Goal: Information Seeking & Learning: Learn about a topic

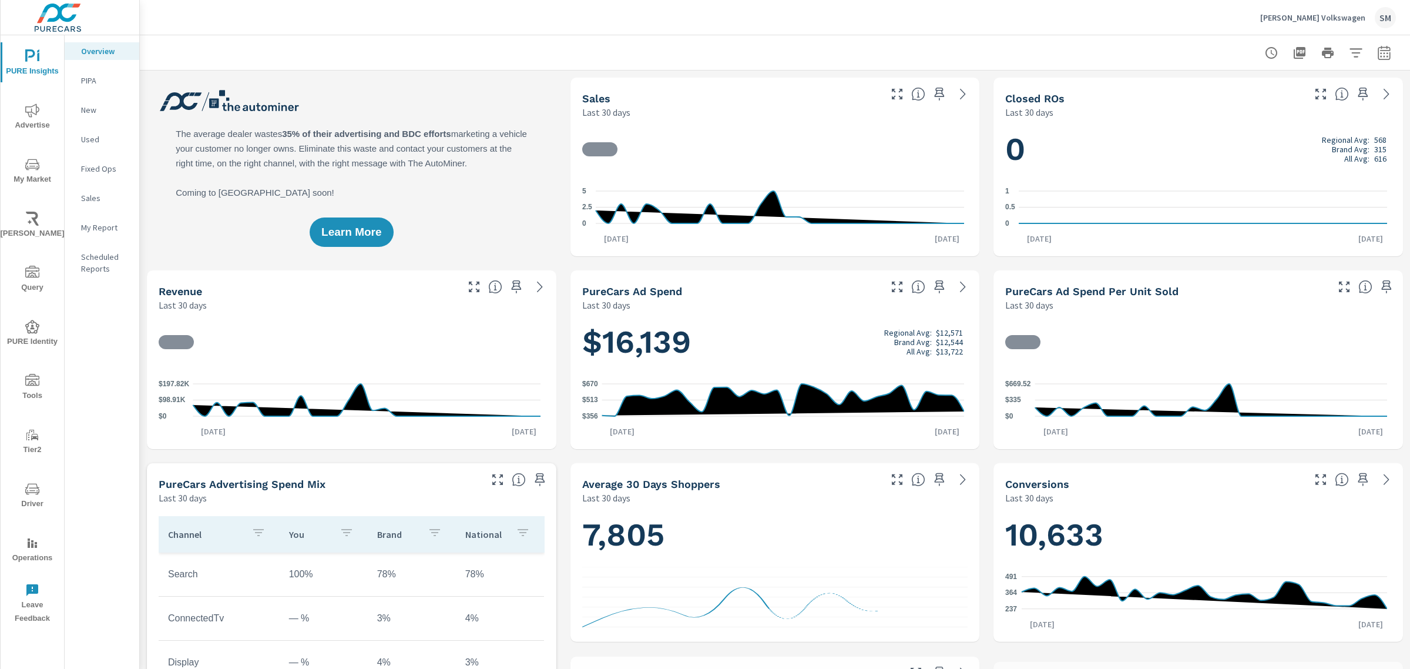
scroll to position [1, 0]
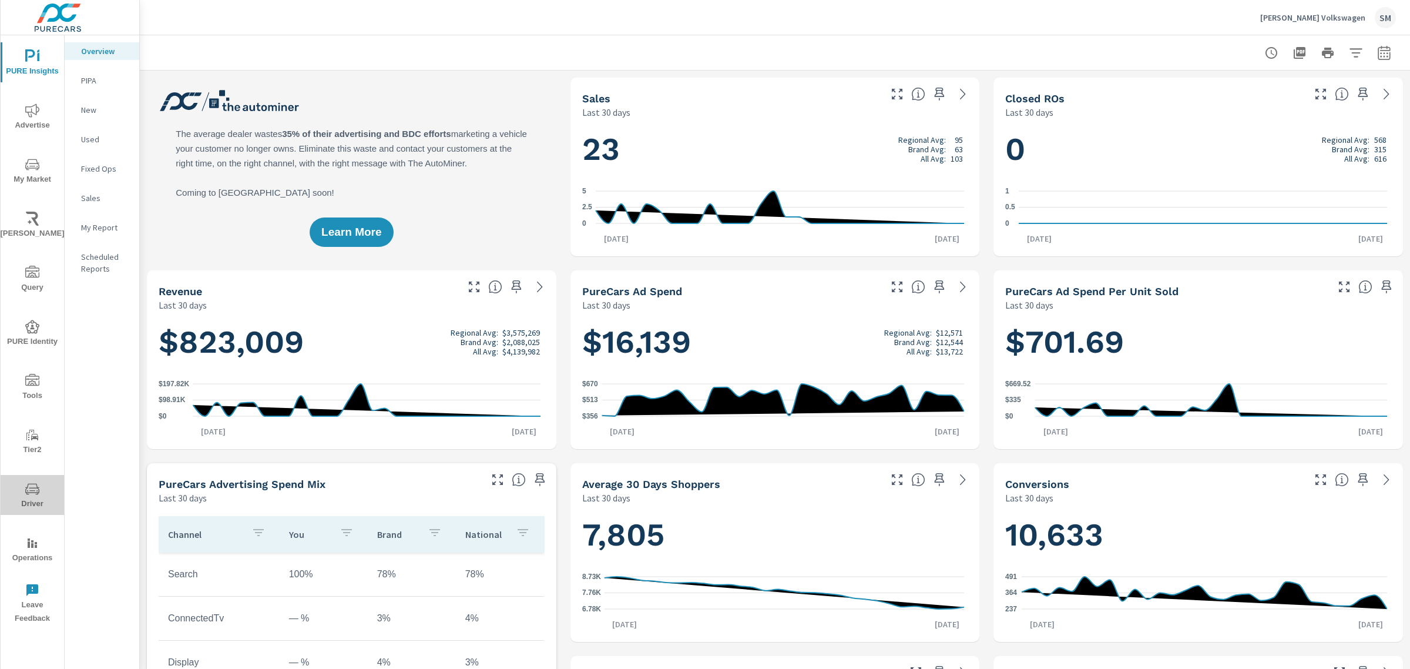
click at [36, 479] on button "Driver" at bounding box center [32, 495] width 63 height 40
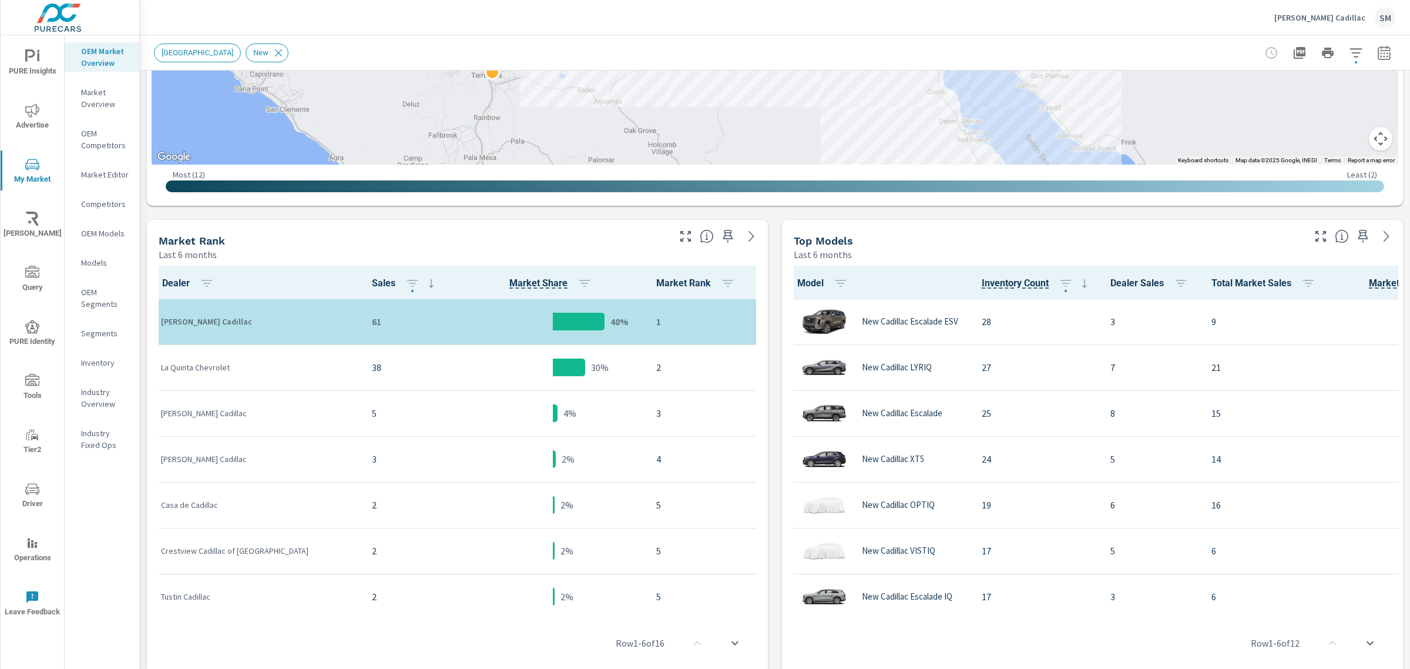
scroll to position [437, 0]
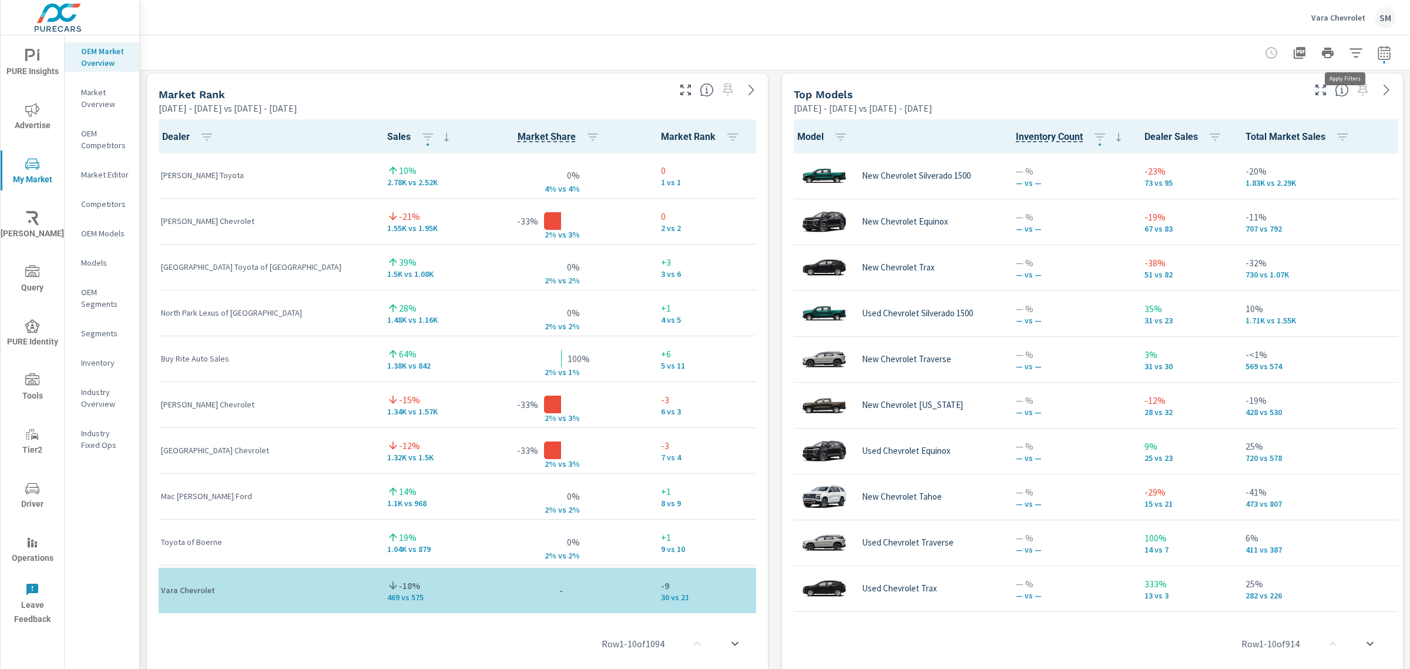
click at [1349, 50] on icon "button" at bounding box center [1356, 53] width 14 height 14
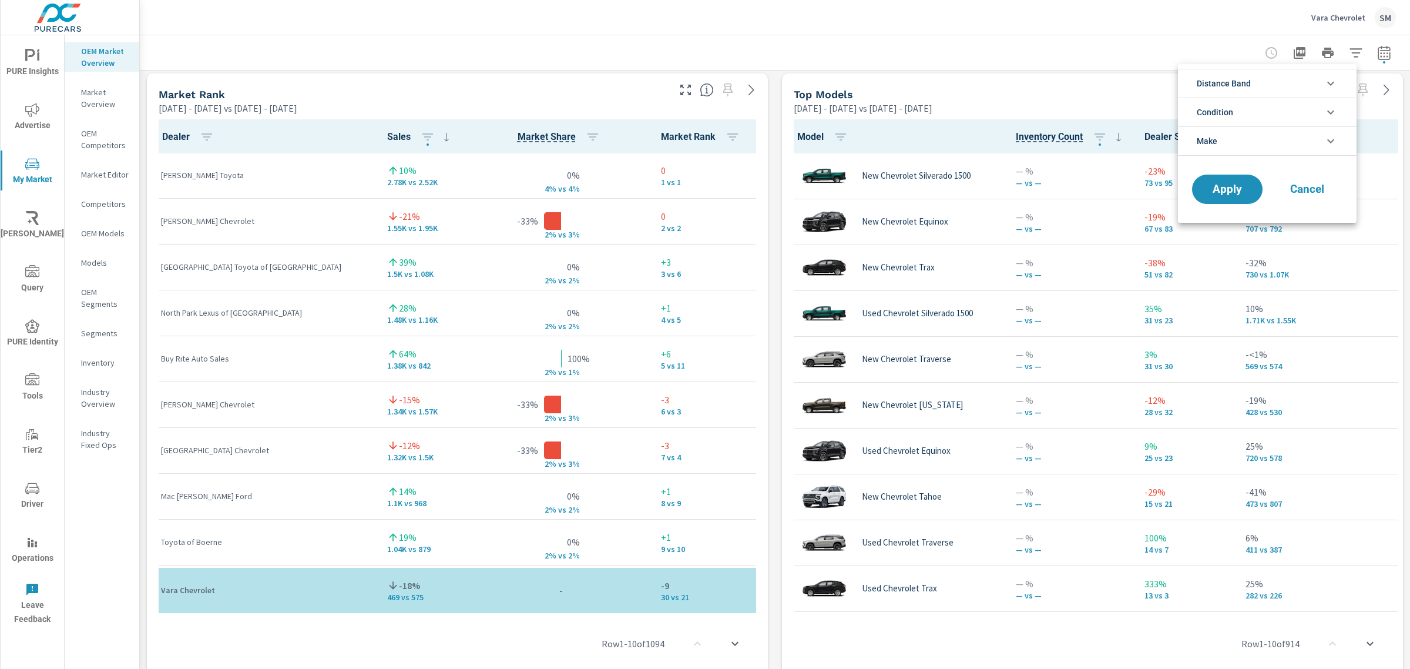
click at [1282, 108] on li "Condition" at bounding box center [1267, 112] width 179 height 29
click at [1316, 112] on li "Condition" at bounding box center [1267, 112] width 179 height 29
click at [1309, 189] on span "Cancel" at bounding box center [1307, 189] width 47 height 11
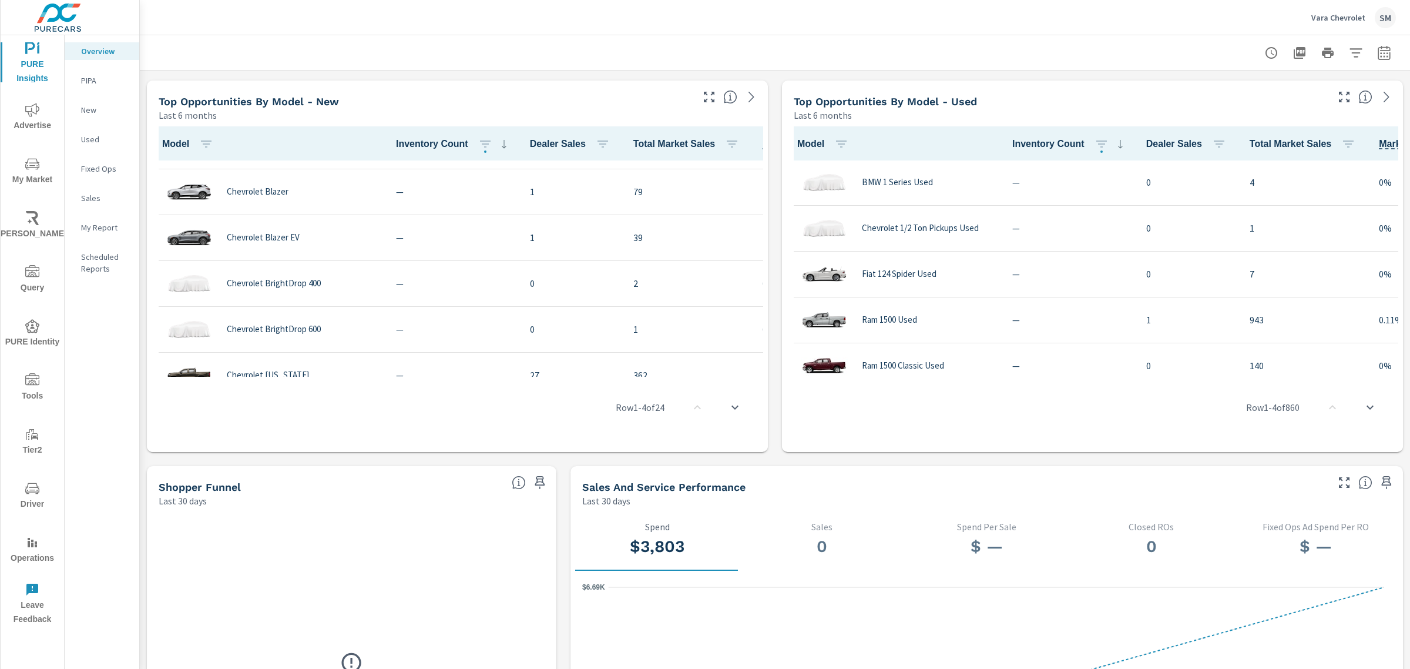
scroll to position [83, 1]
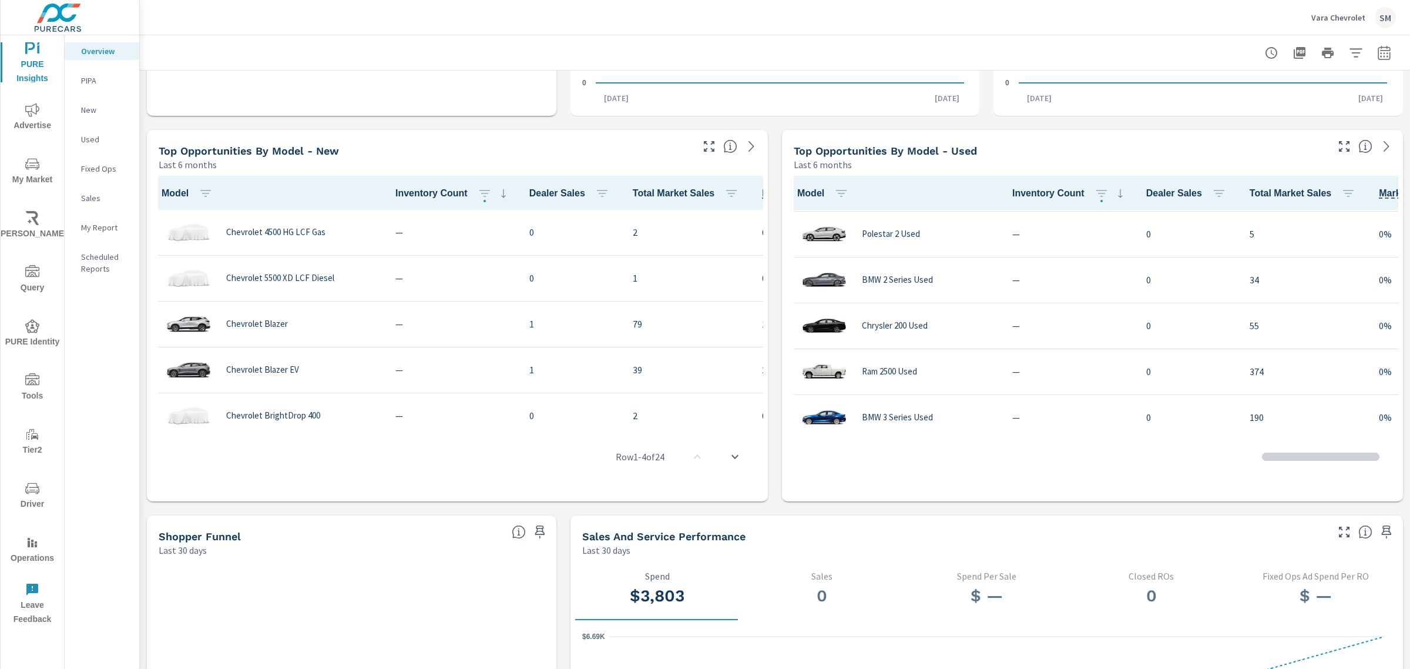
scroll to position [160, 0]
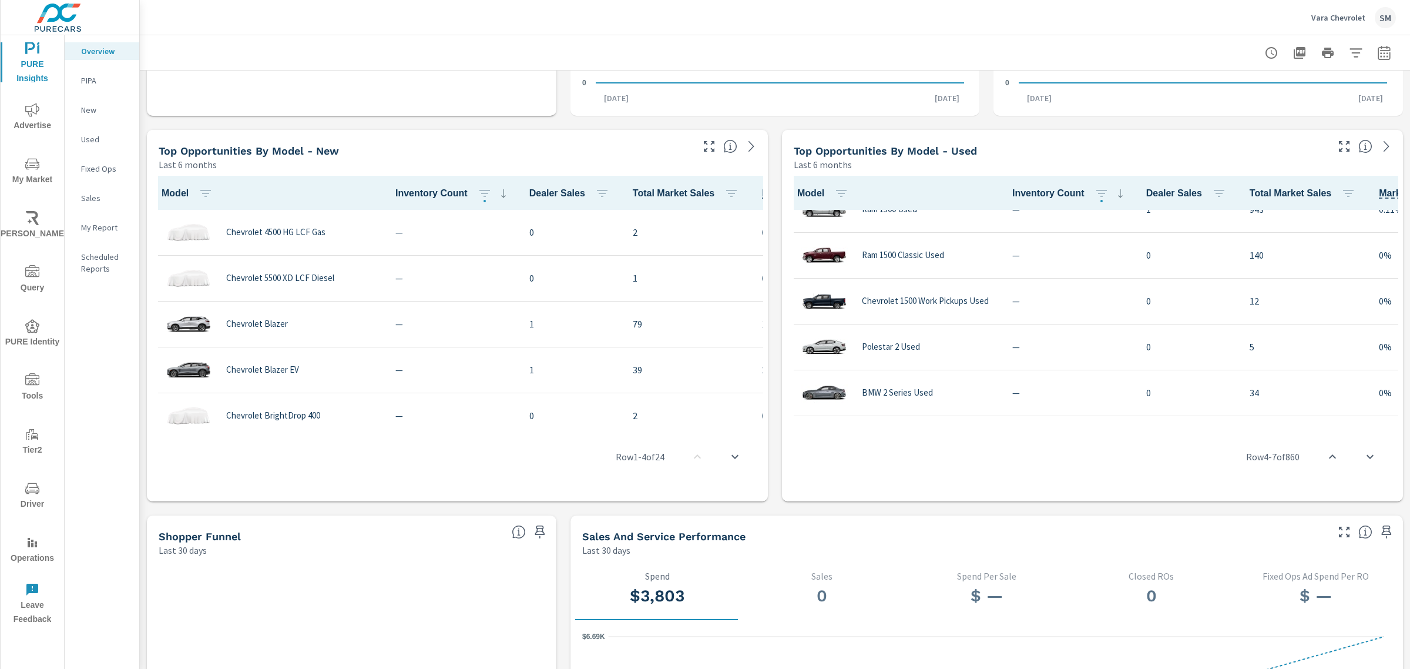
click at [1347, 63] on button "button" at bounding box center [1356, 53] width 24 height 24
click at [1321, 88] on li "Condition" at bounding box center [1267, 83] width 179 height 29
click at [1326, 165] on button "Cancel" at bounding box center [1307, 157] width 71 height 29
click at [91, 112] on p "New" at bounding box center [105, 110] width 49 height 12
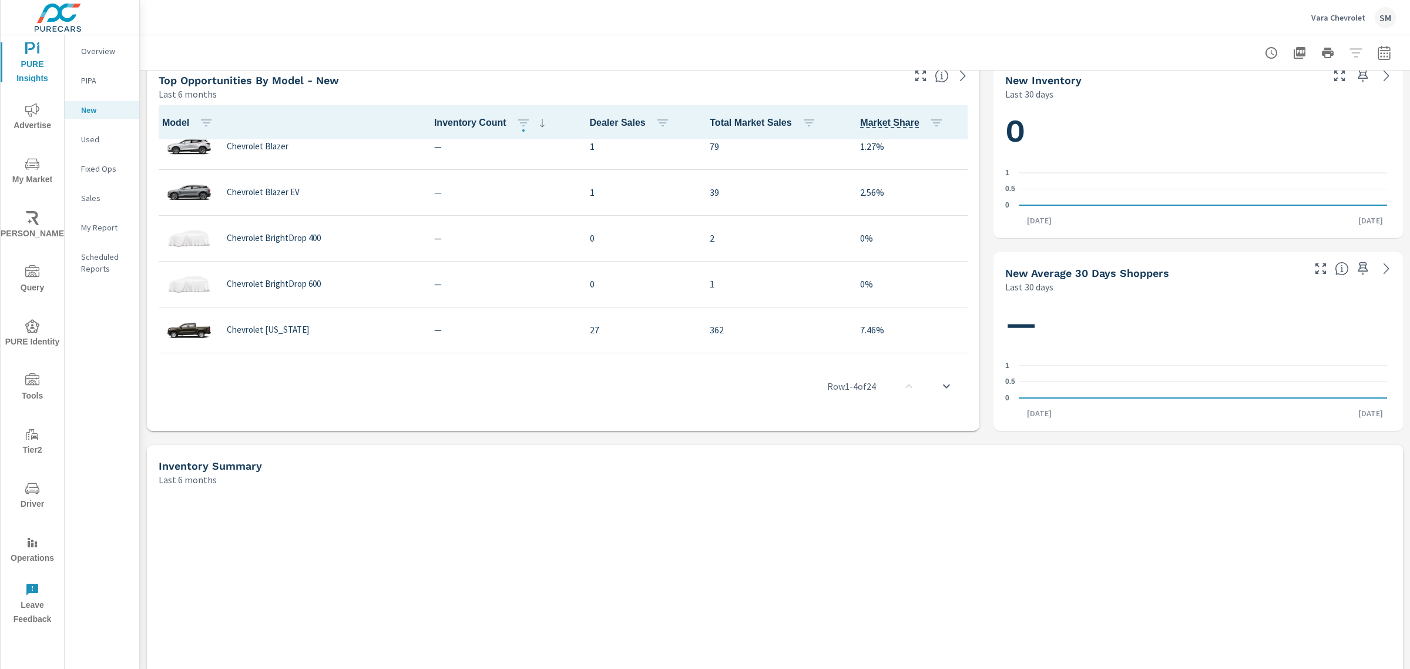
scroll to position [108, 0]
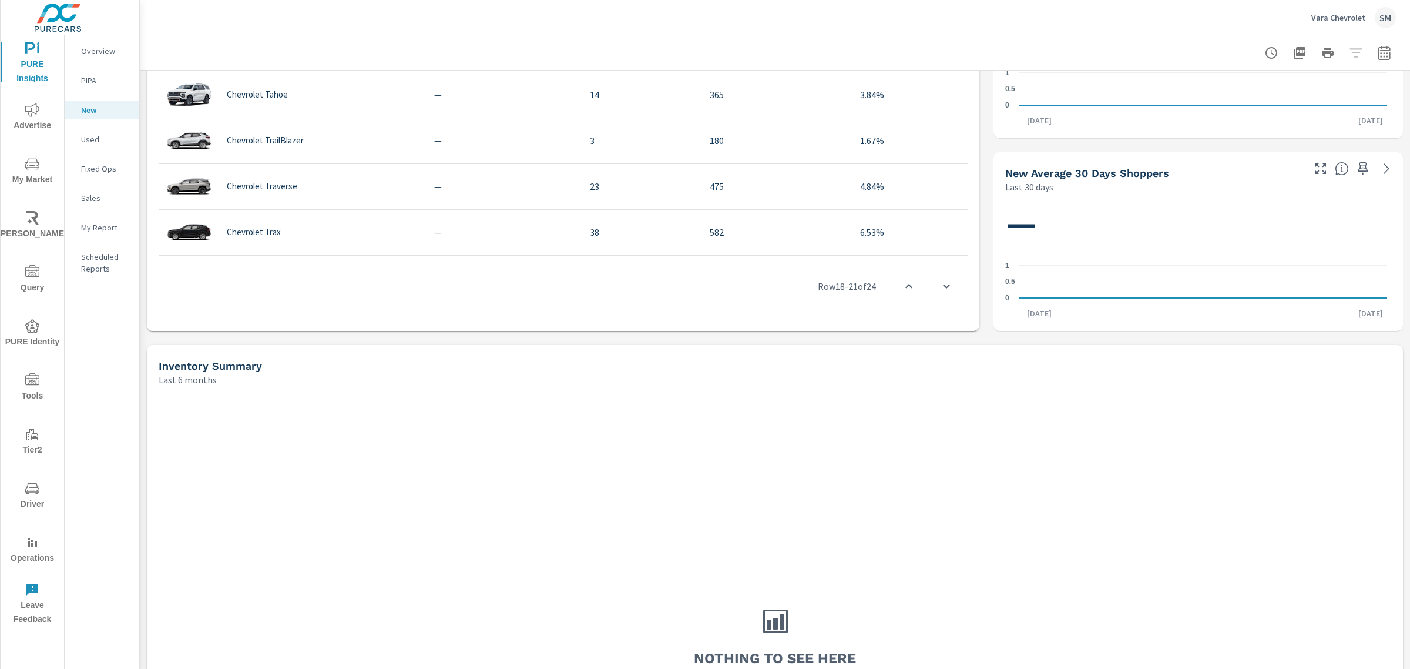
scroll to position [623, 0]
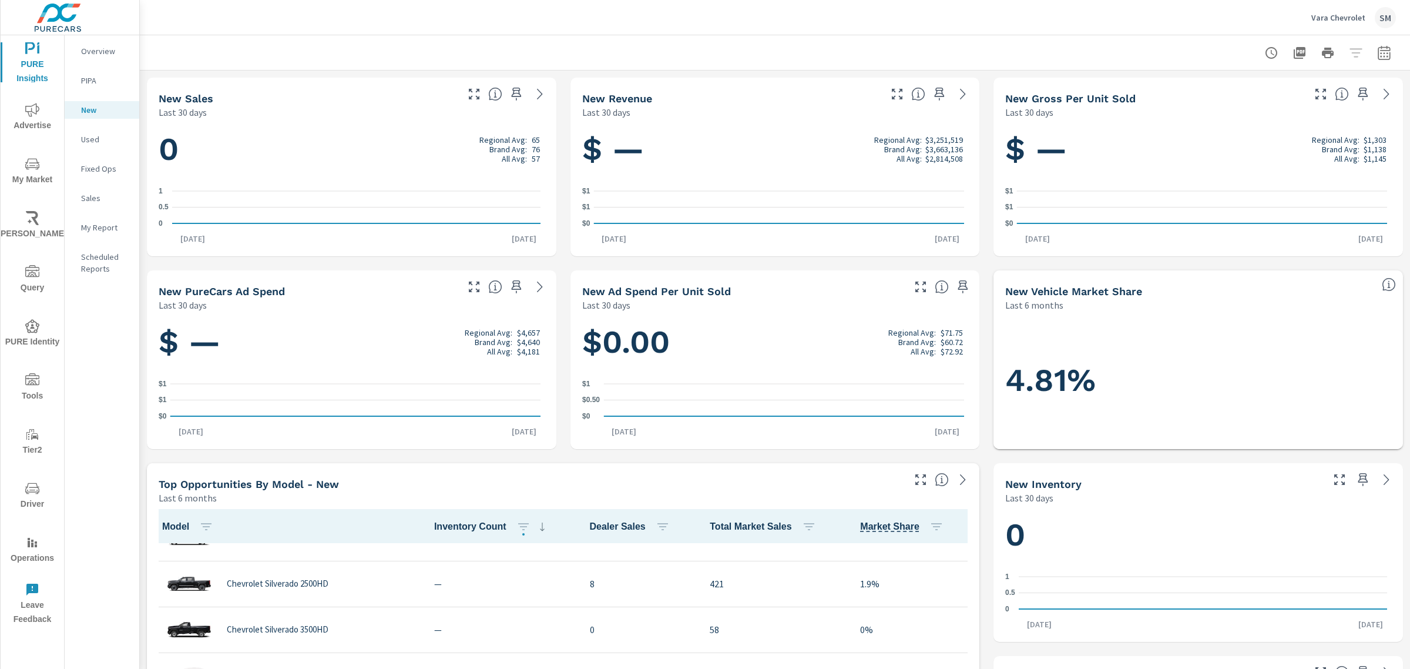
click at [1320, 21] on p "Vara Chevrolet" at bounding box center [1339, 17] width 54 height 11
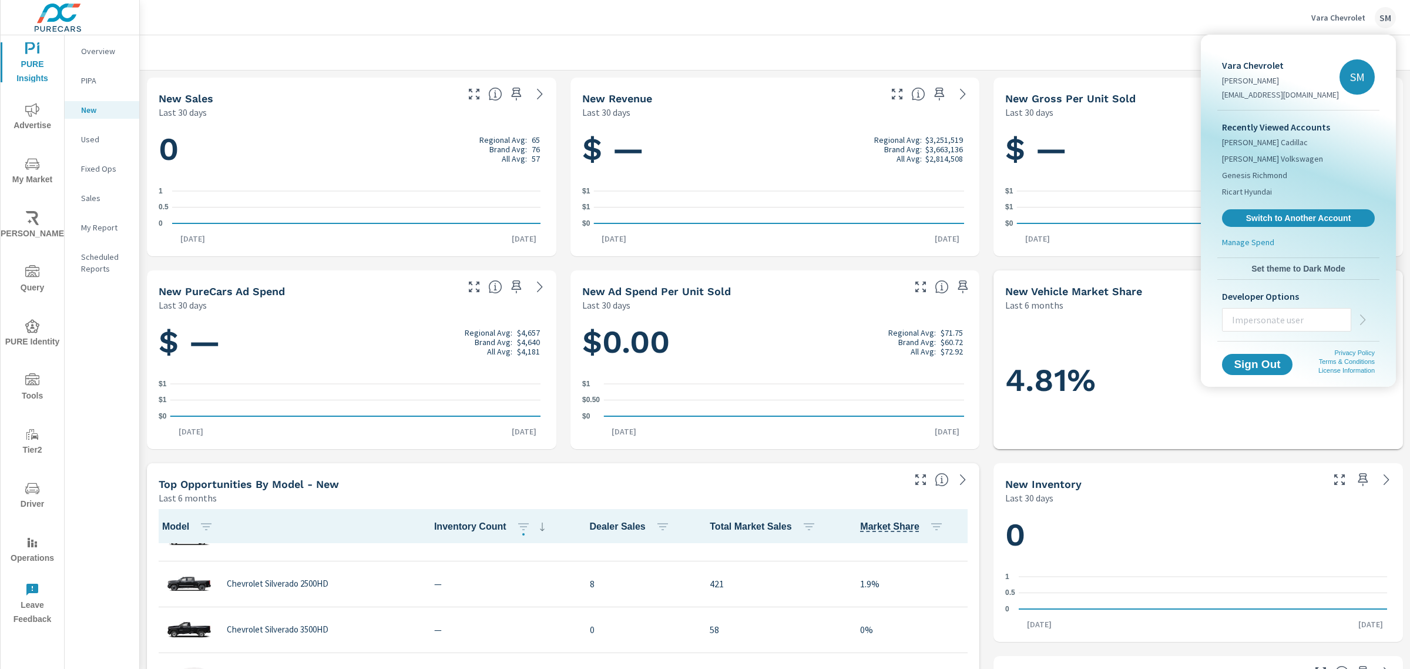
click at [1095, 41] on div at bounding box center [705, 334] width 1410 height 669
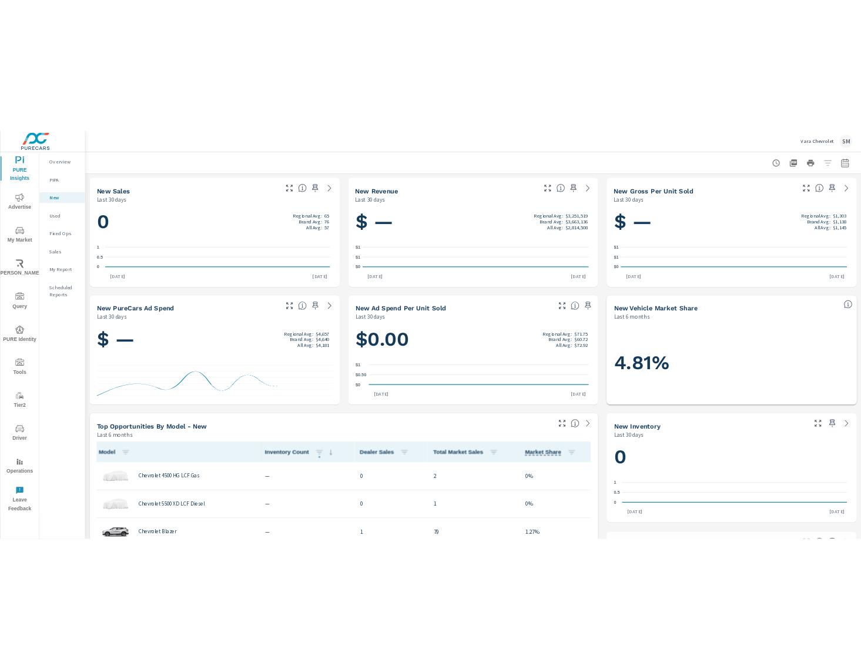
scroll to position [596, 0]
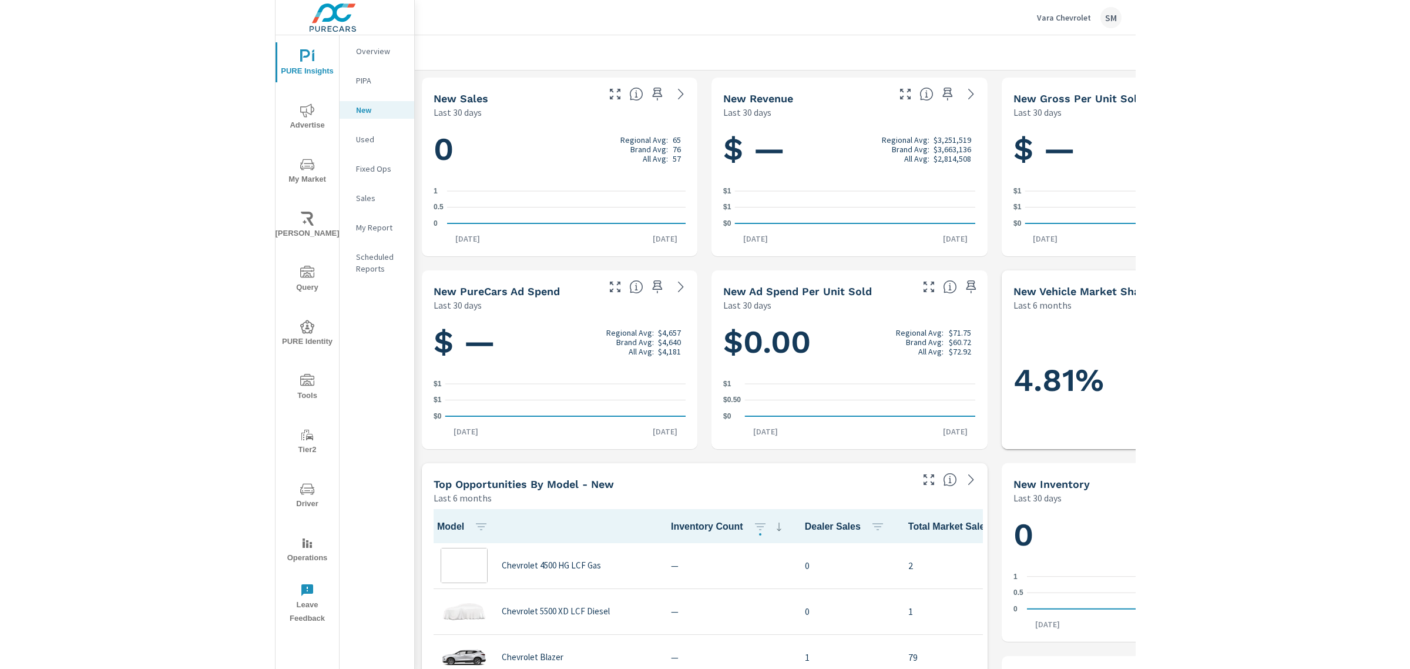
scroll to position [596, 0]
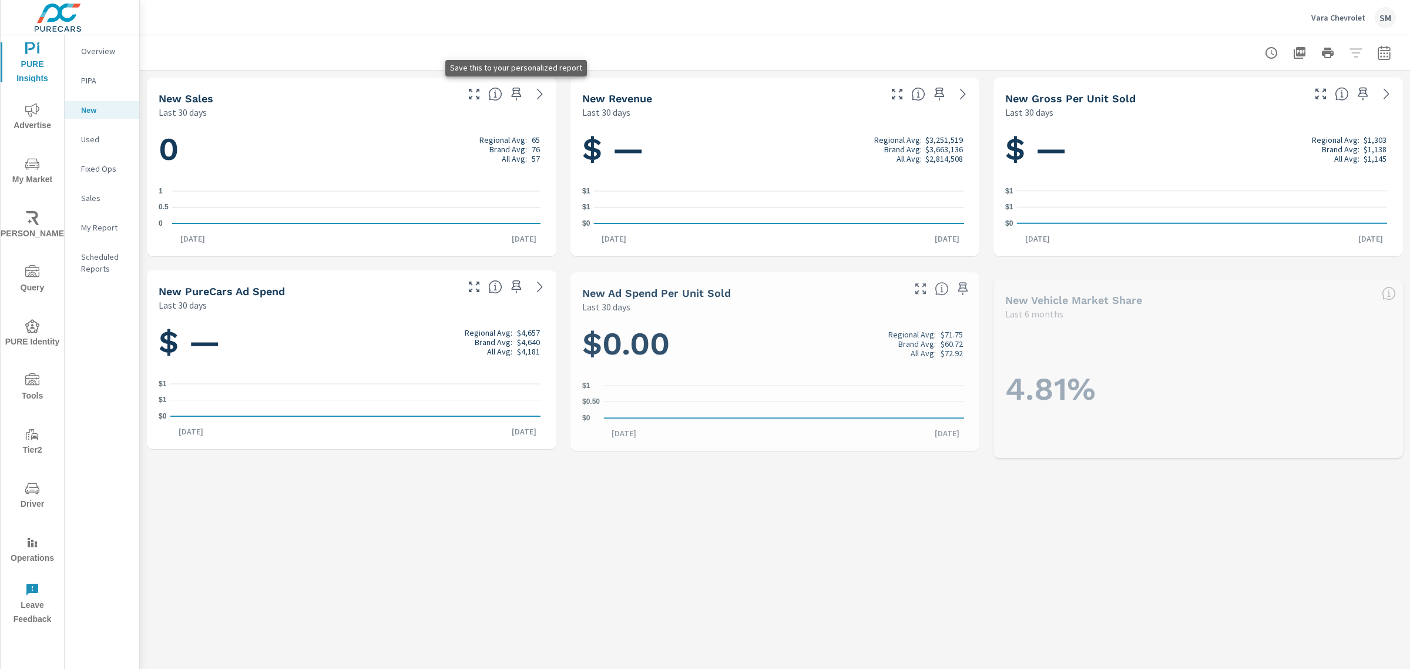
scroll to position [596, 0]
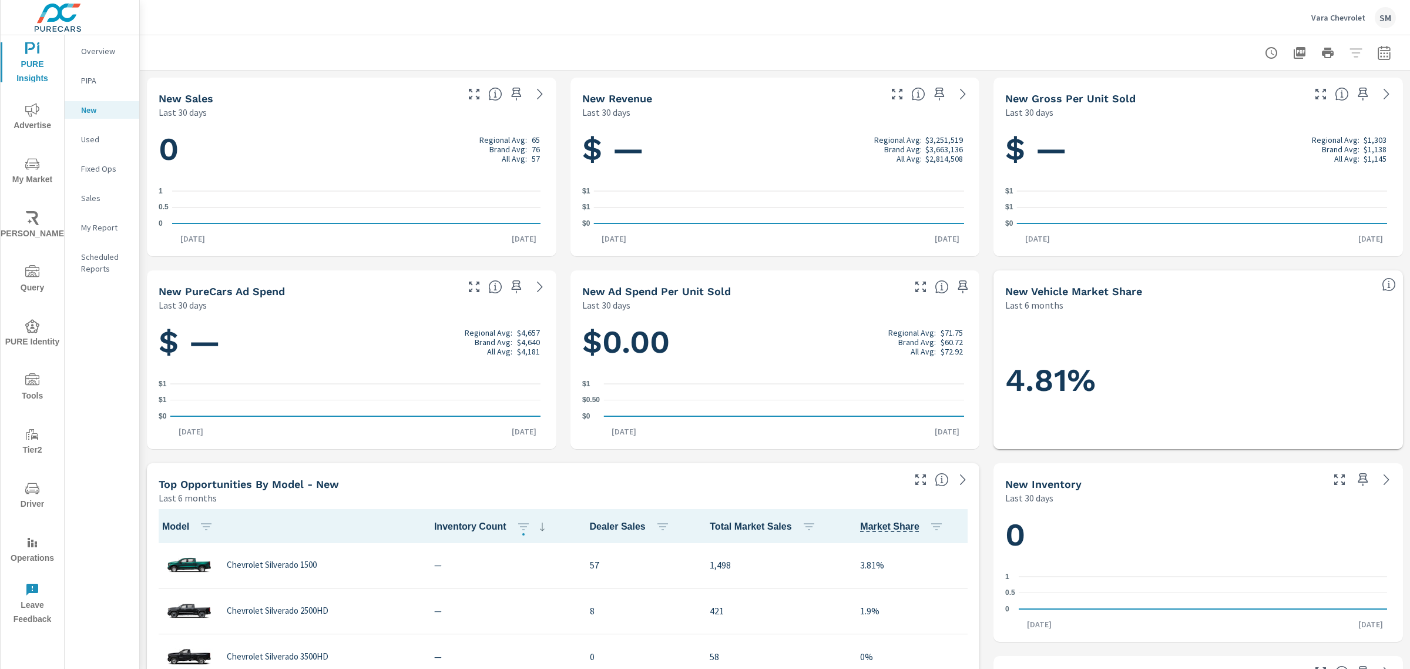
click at [1377, 48] on icon "button" at bounding box center [1384, 53] width 14 height 14
click at [1312, 102] on select "Custom [DATE] Last week Last 7 days Last 14 days Last 30 days Last 45 days Last…" at bounding box center [1279, 102] width 118 height 24
click at [1220, 90] on select "Custom [DATE] Last week Last 7 days Last 14 days Last 30 days Last 45 days Last…" at bounding box center [1279, 102] width 118 height 24
select select "Last 60 days"
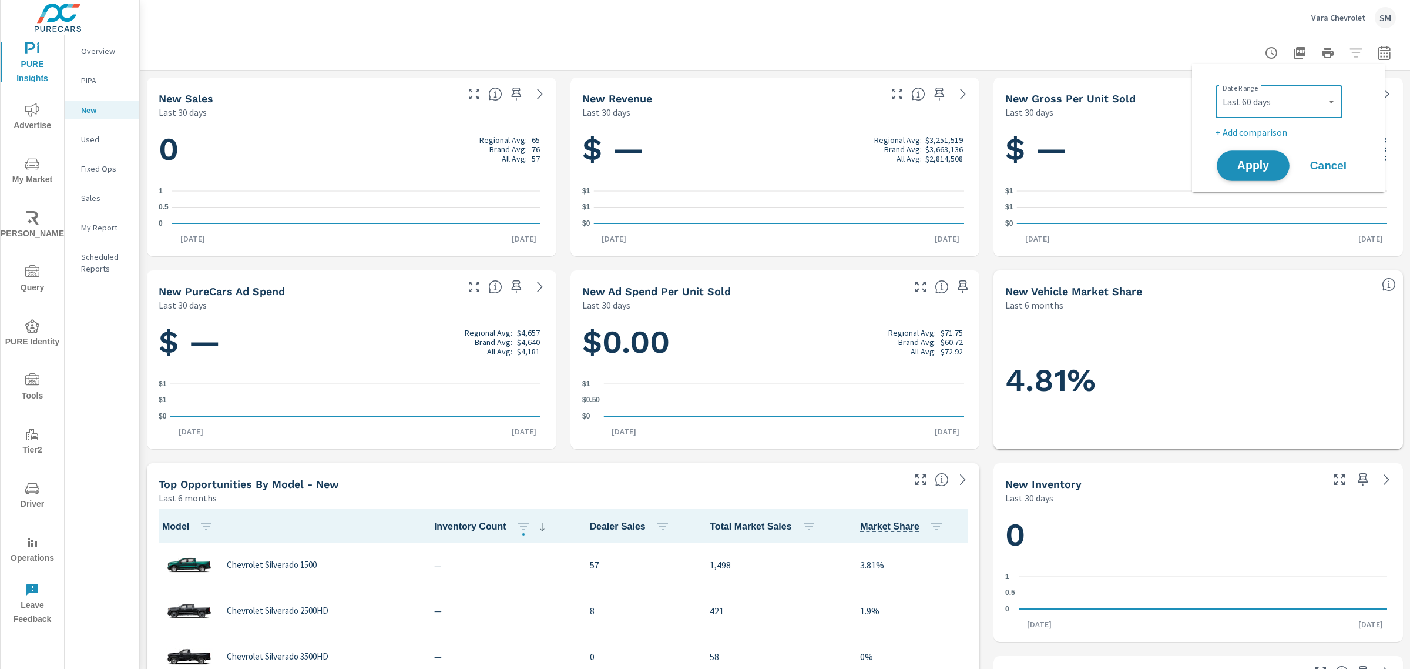
click at [1256, 170] on span "Apply" at bounding box center [1253, 165] width 48 height 11
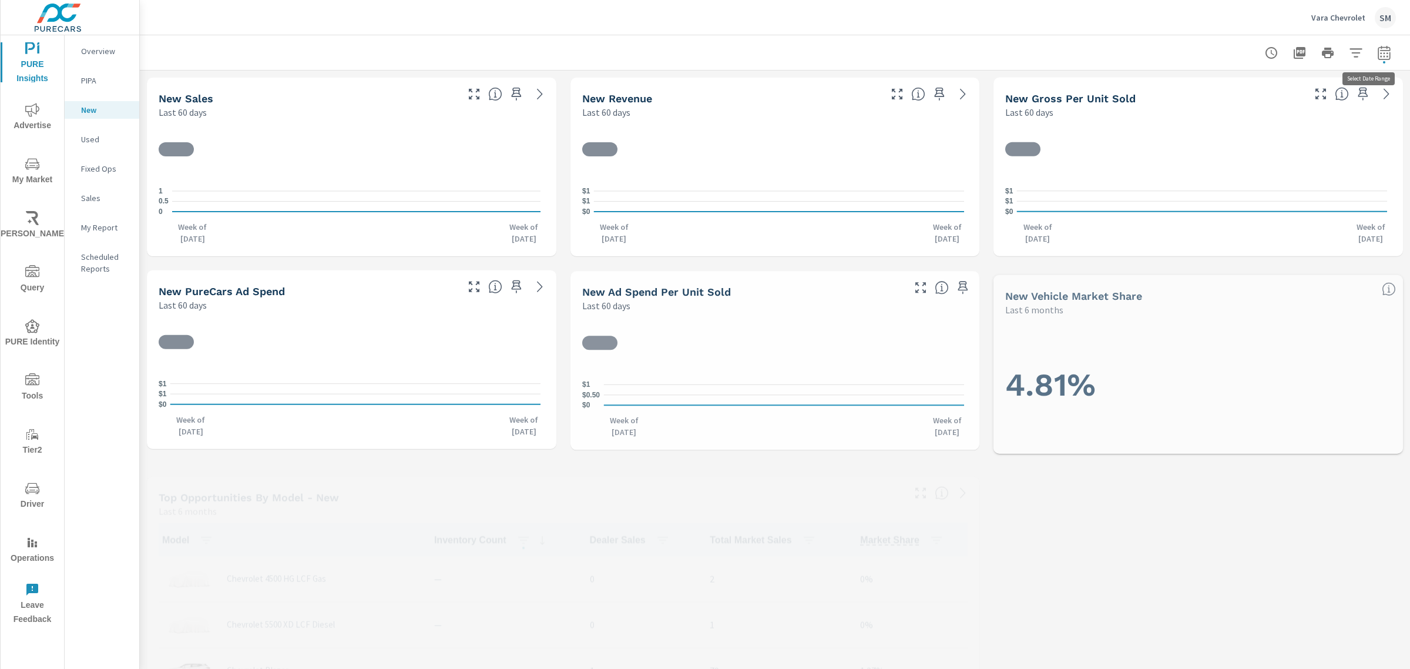
scroll to position [596, 0]
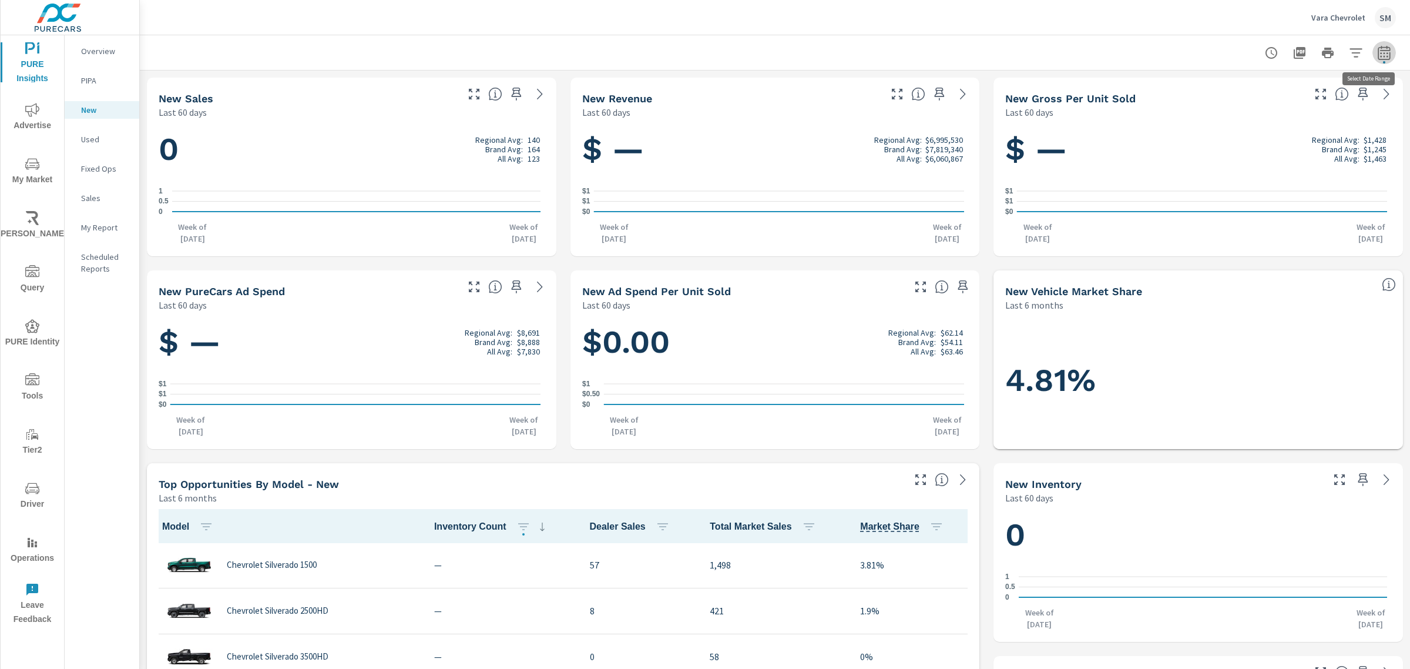
click at [1377, 51] on icon "button" at bounding box center [1384, 53] width 14 height 14
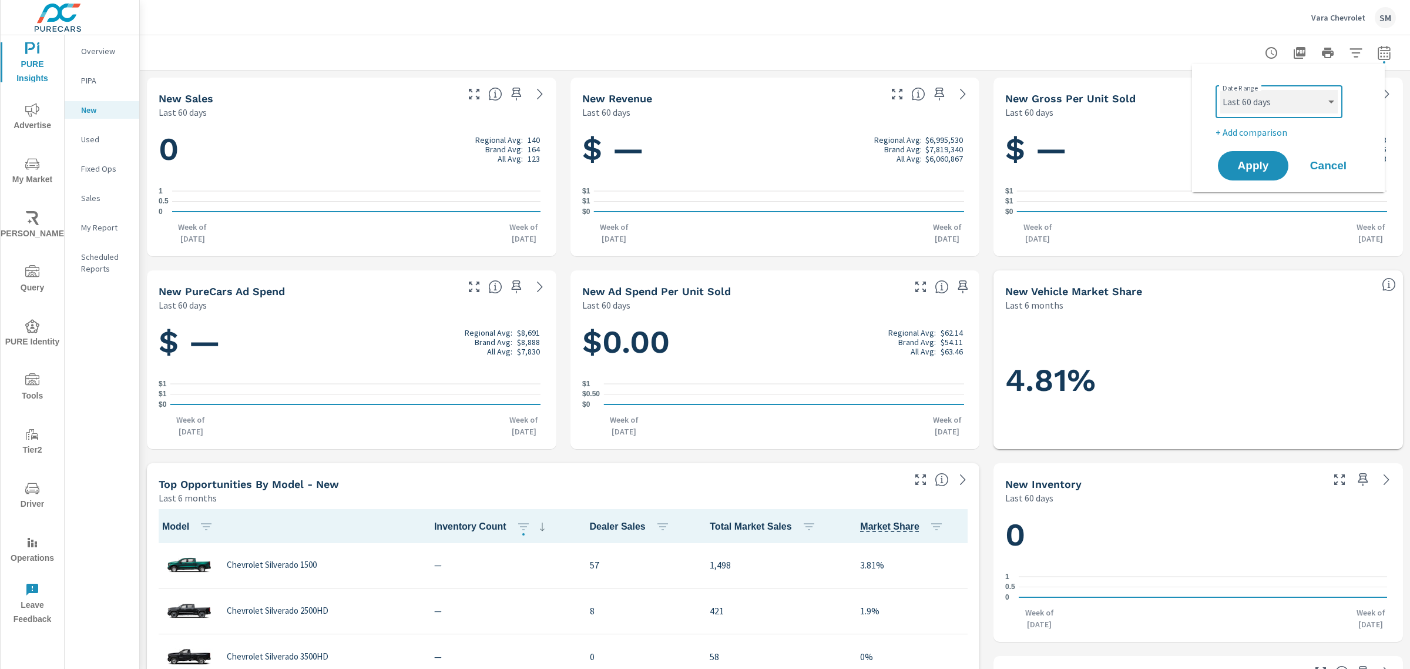
click at [1292, 97] on select "Custom Yesterday Last week Last 7 days Last 14 days Last 30 days Last 45 days L…" at bounding box center [1279, 102] width 118 height 24
click at [1220, 90] on select "Custom Yesterday Last week Last 7 days Last 14 days Last 30 days Last 45 days L…" at bounding box center [1279, 102] width 118 height 24
select select "Last 90 days"
click at [1252, 167] on span "Apply" at bounding box center [1253, 165] width 48 height 11
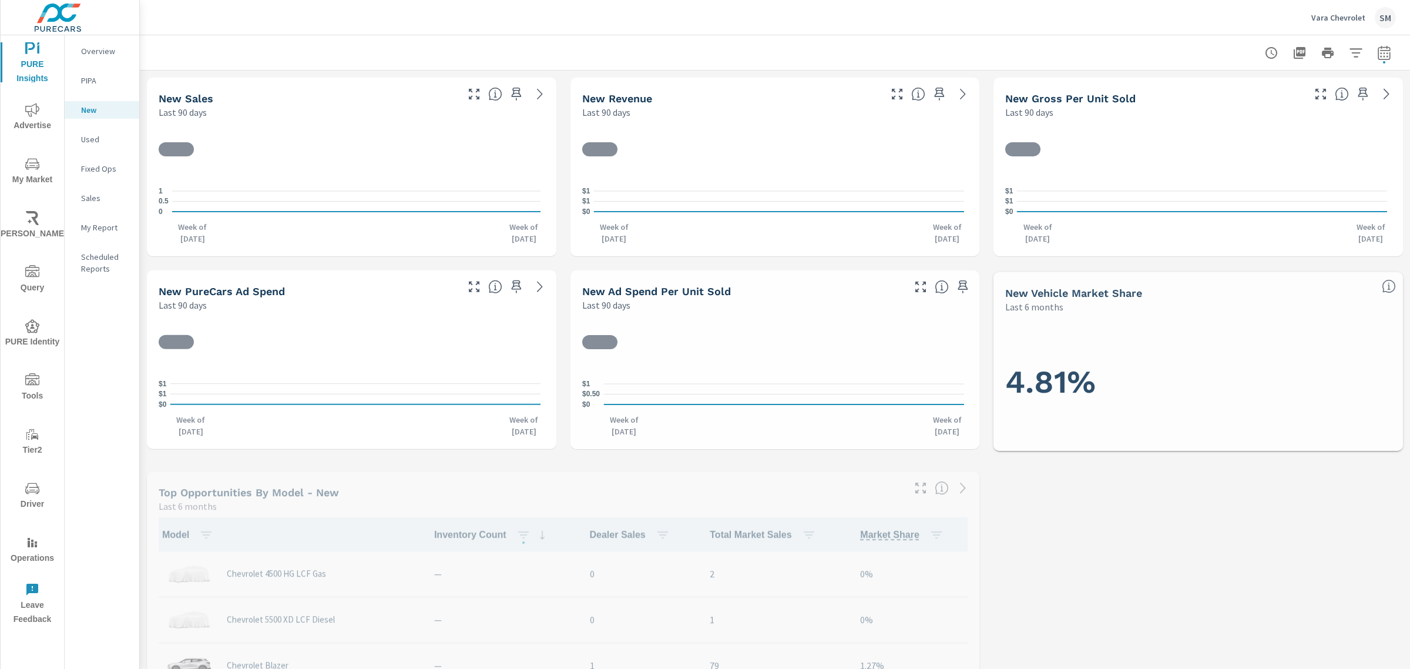
scroll to position [596, 0]
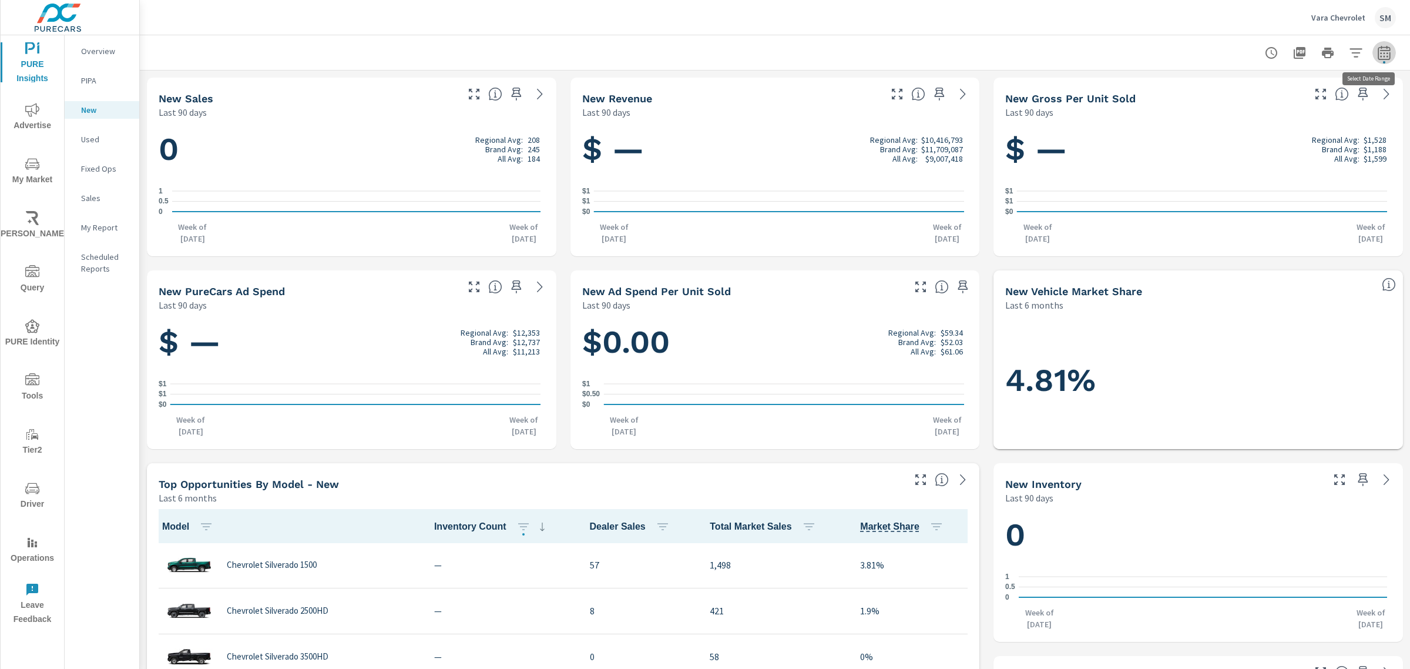
click at [1377, 57] on icon "button" at bounding box center [1384, 53] width 14 height 14
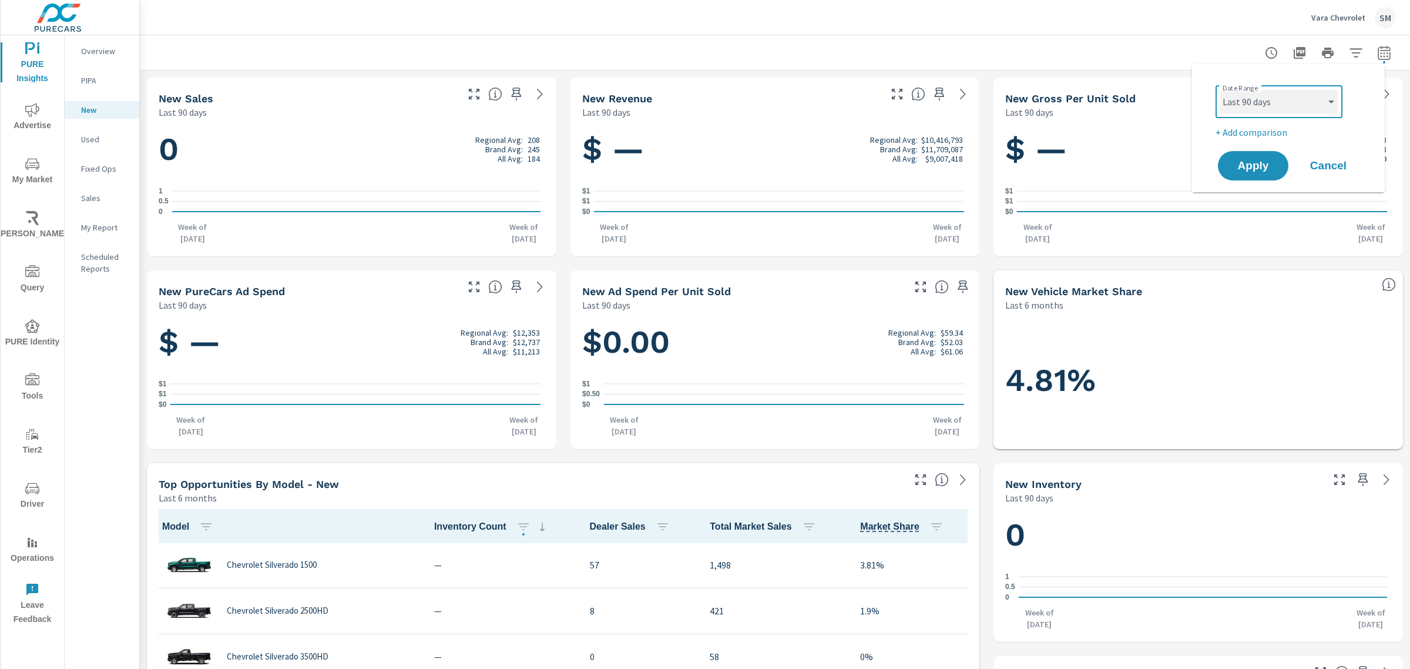
click at [1311, 108] on select "Custom Yesterday Last week Last 7 days Last 14 days Last 30 days Last 45 days L…" at bounding box center [1279, 102] width 118 height 24
click at [1220, 90] on select "Custom Yesterday Last week Last 7 days Last 14 days Last 30 days Last 45 days L…" at bounding box center [1279, 102] width 118 height 24
select select "Last 180 days"
click at [1259, 167] on span "Apply" at bounding box center [1253, 165] width 48 height 11
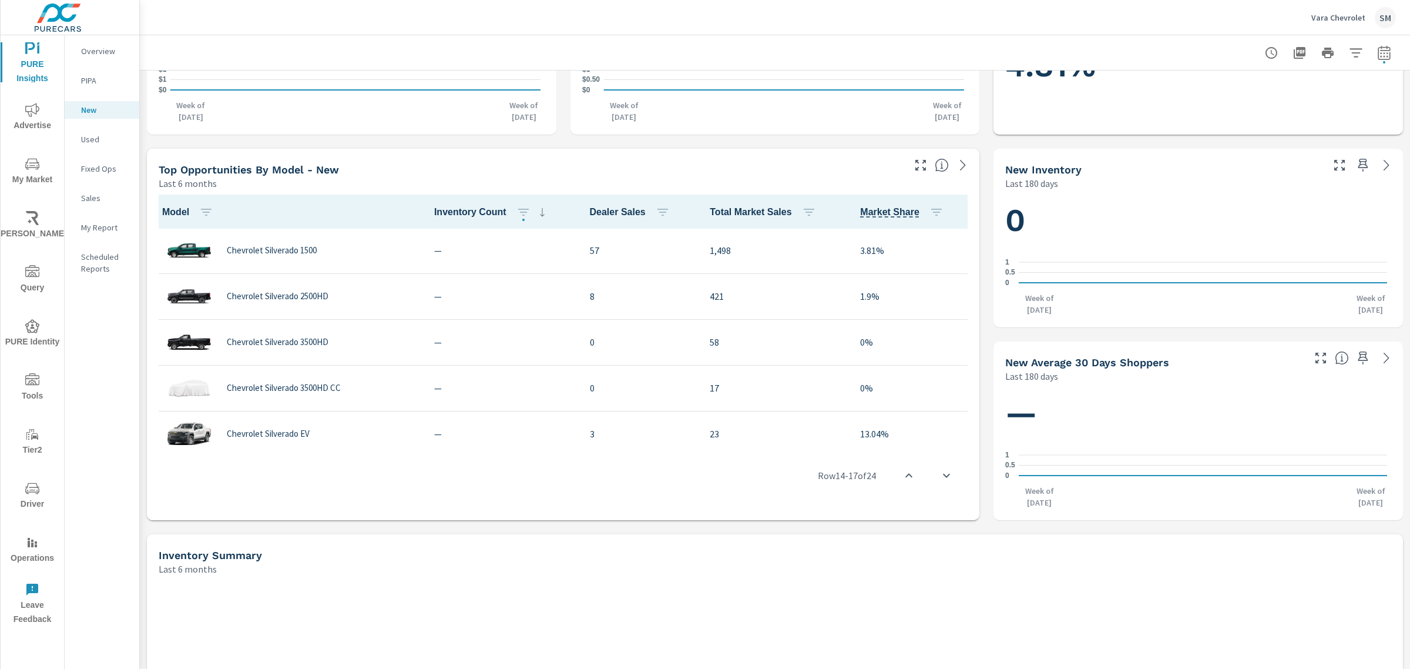
scroll to position [216, 0]
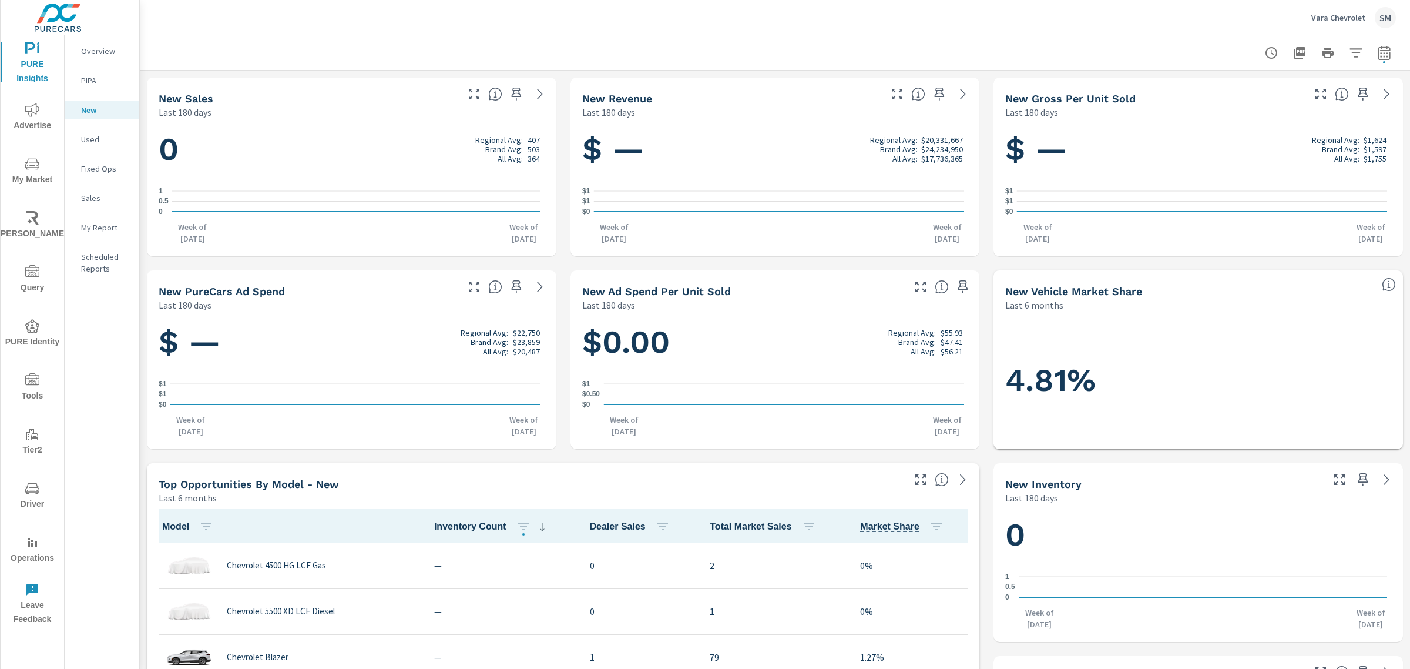
scroll to position [1, 0]
click at [1377, 59] on icon "button" at bounding box center [1384, 53] width 14 height 14
click at [1312, 100] on select "Custom Yesterday Last week Last 7 days Last 14 days Last 30 days Last 45 days L…" at bounding box center [1279, 102] width 118 height 24
click at [1220, 90] on select "Custom Yesterday Last week Last 7 days Last 14 days Last 30 days Last 45 days L…" at bounding box center [1279, 102] width 118 height 24
select select "Last 6 months"
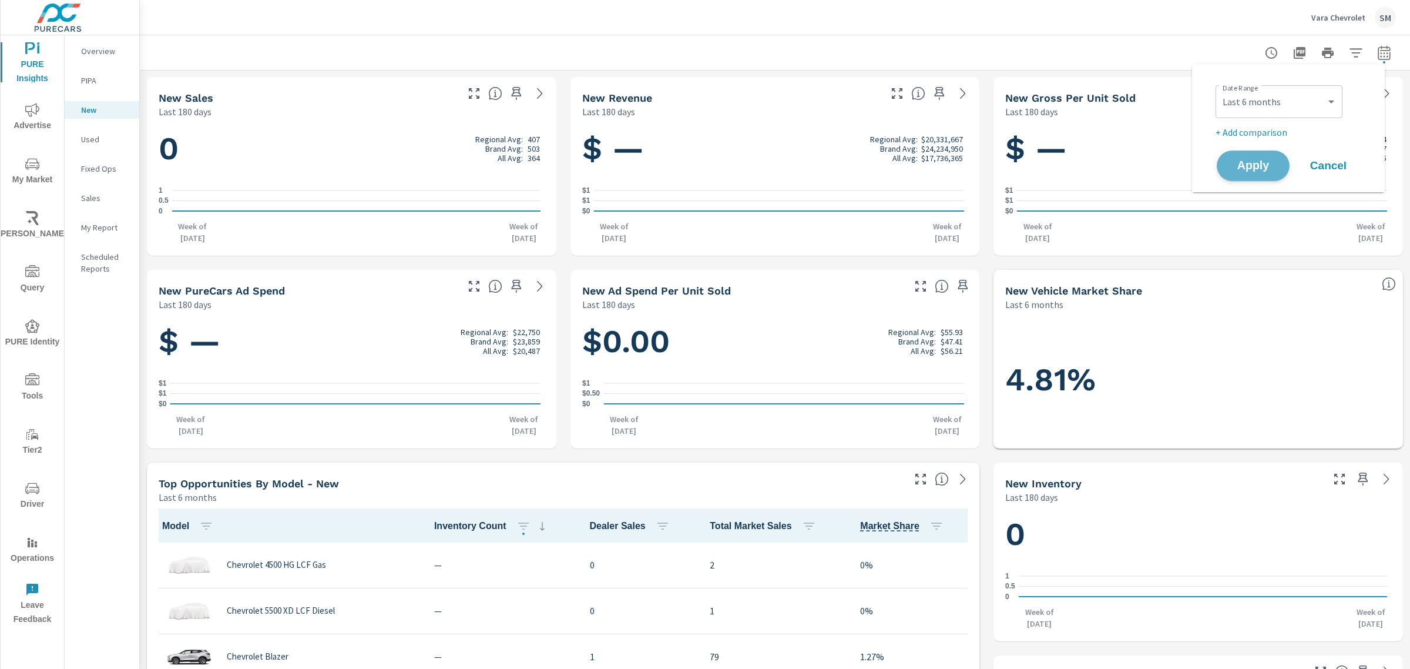
click at [1252, 167] on span "Apply" at bounding box center [1253, 165] width 48 height 11
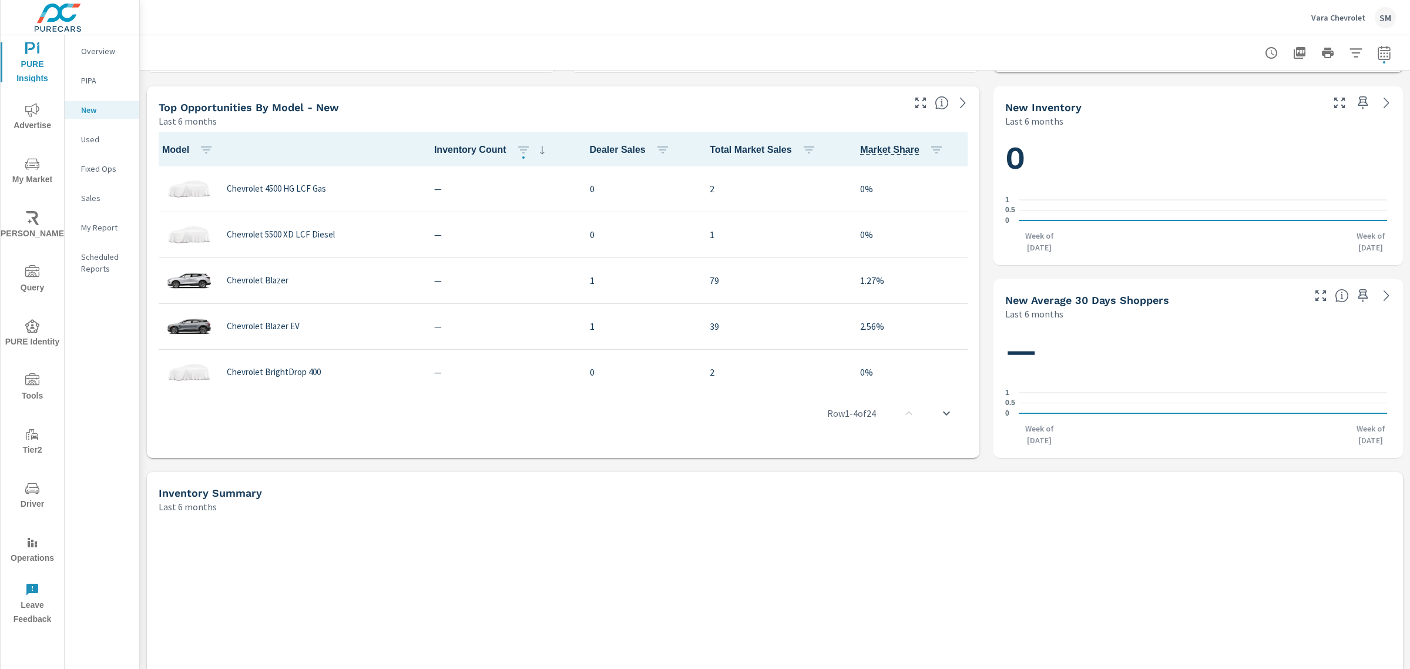
scroll to position [371, 0]
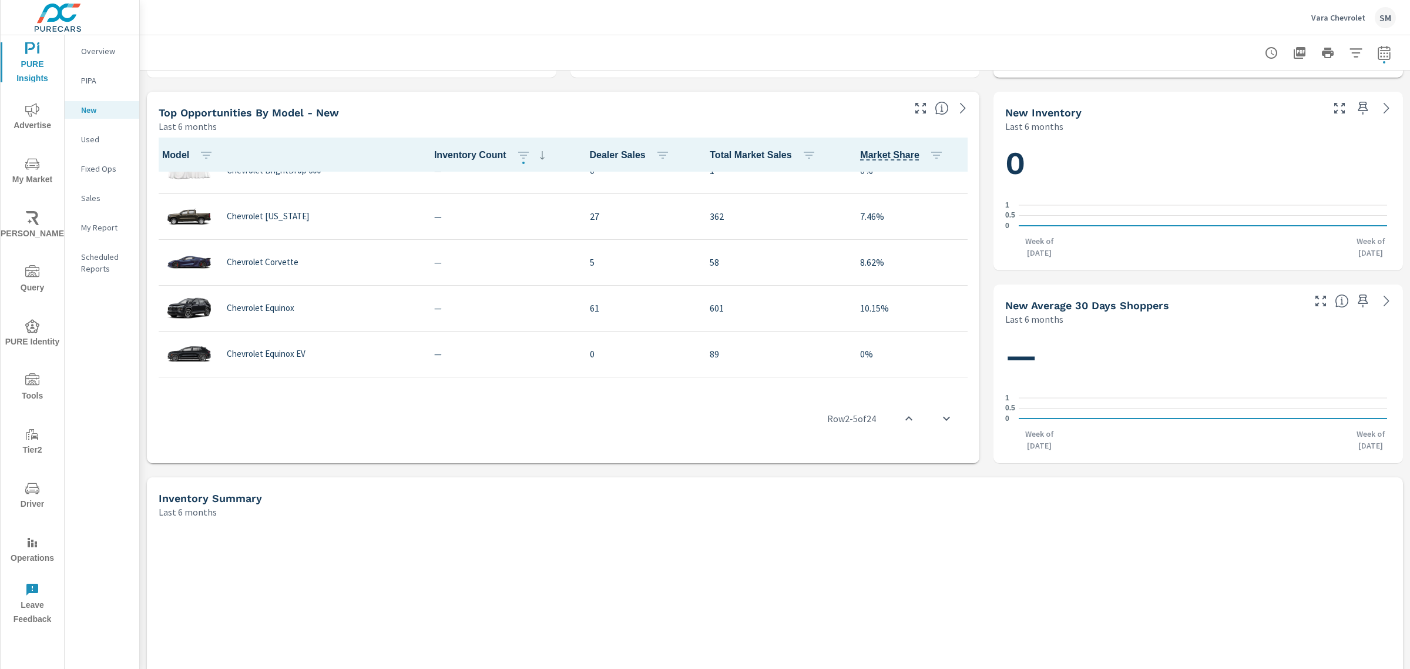
scroll to position [253, 0]
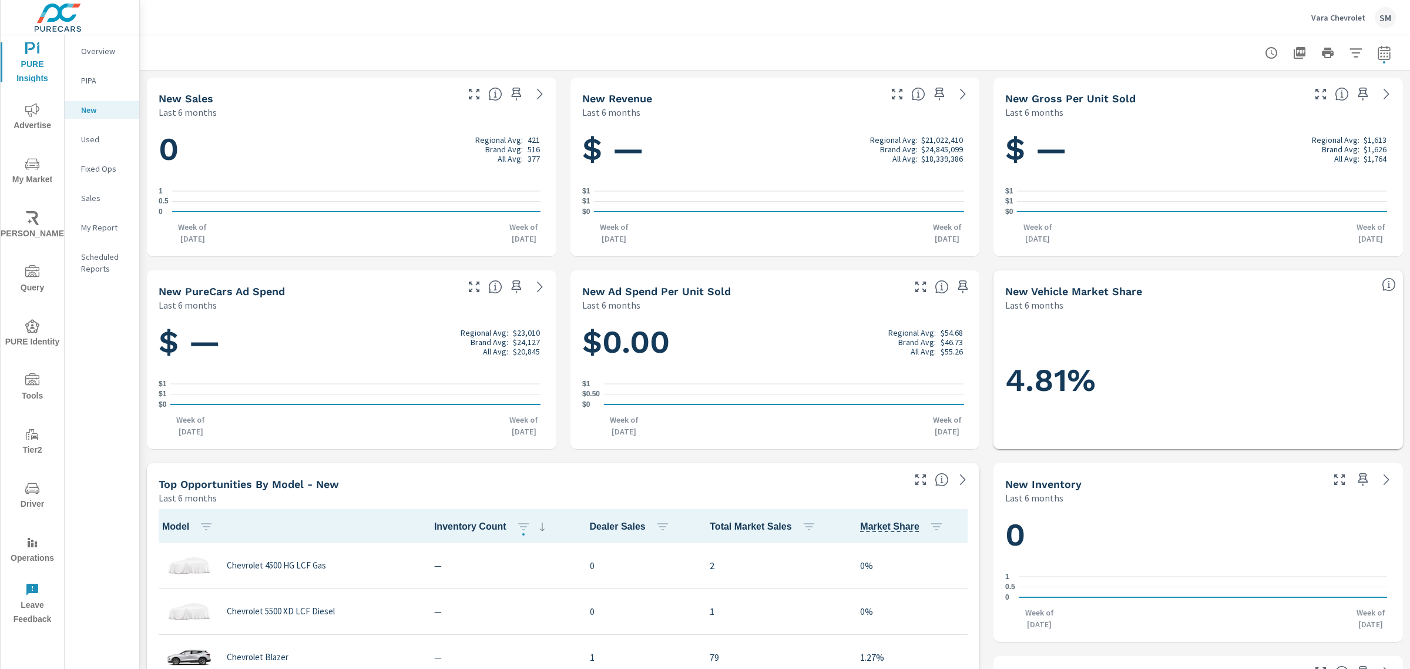
scroll to position [1, 0]
click at [533, 91] on icon at bounding box center [540, 93] width 14 height 14
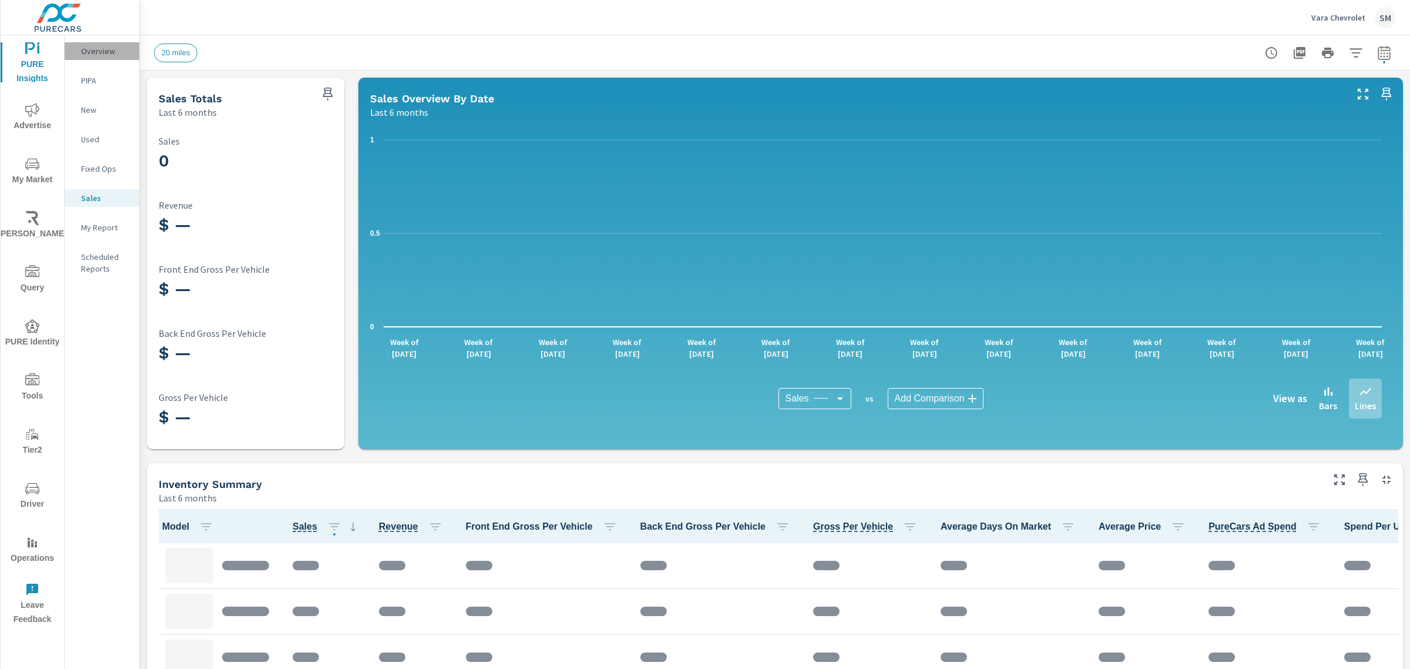
click at [100, 53] on p "Overview" at bounding box center [105, 51] width 49 height 12
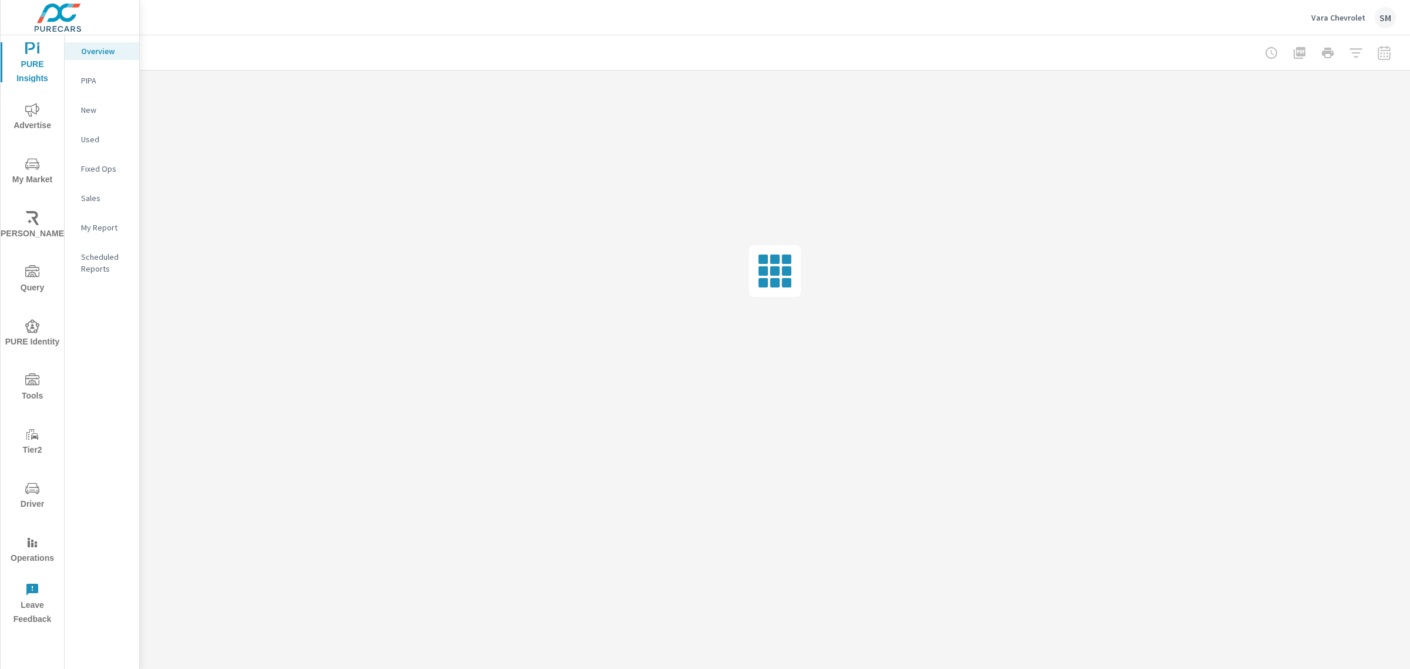
click at [22, 168] on span "My Market" at bounding box center [32, 172] width 56 height 30
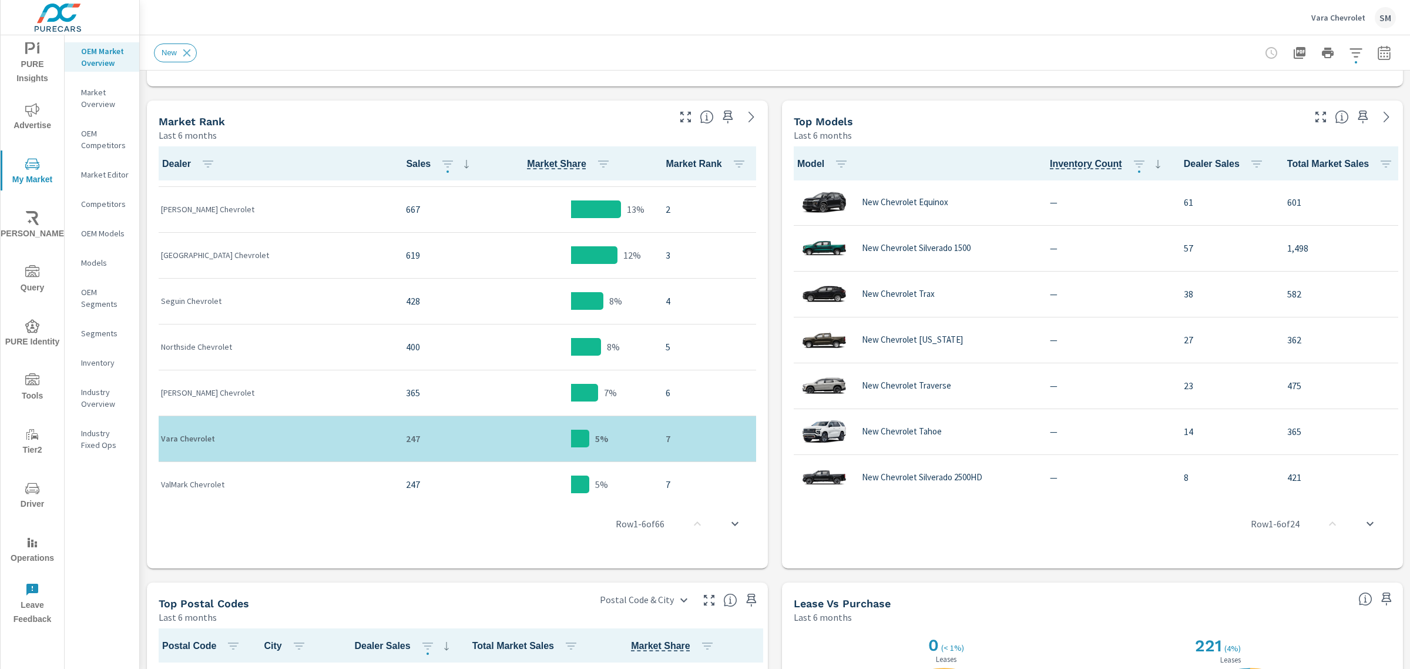
scroll to position [128, 0]
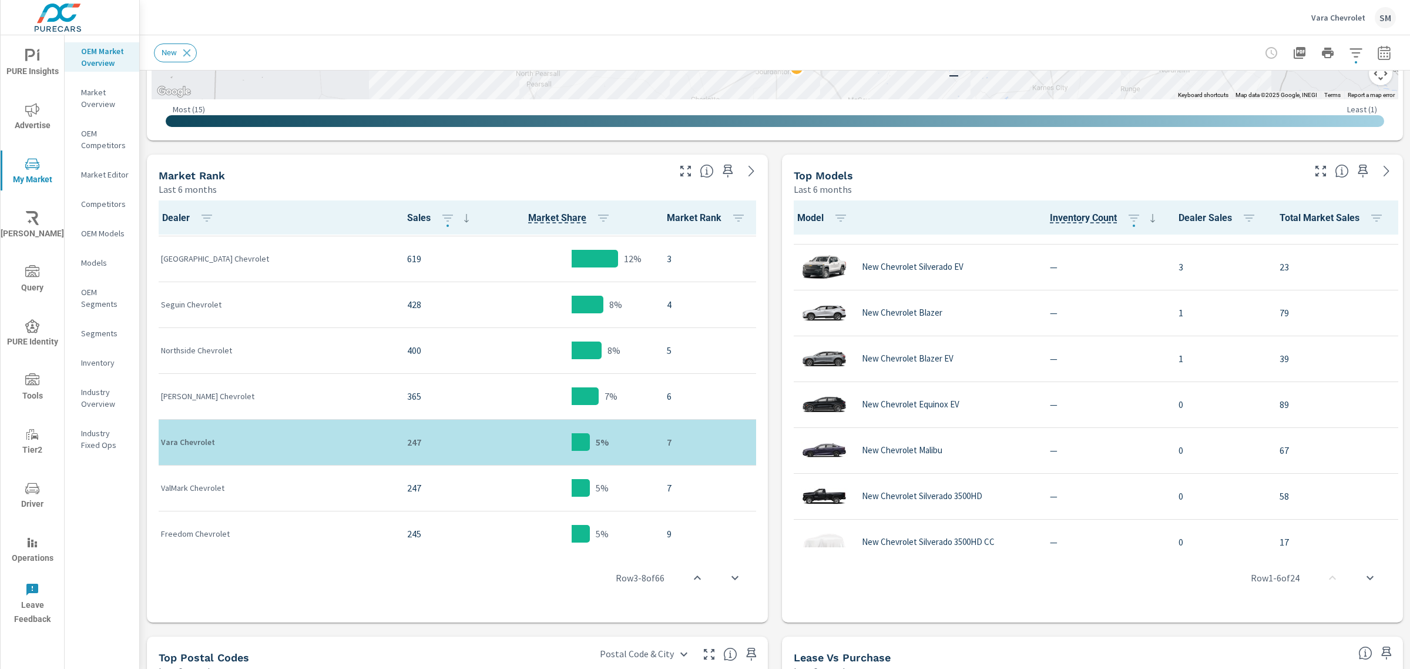
scroll to position [800, 0]
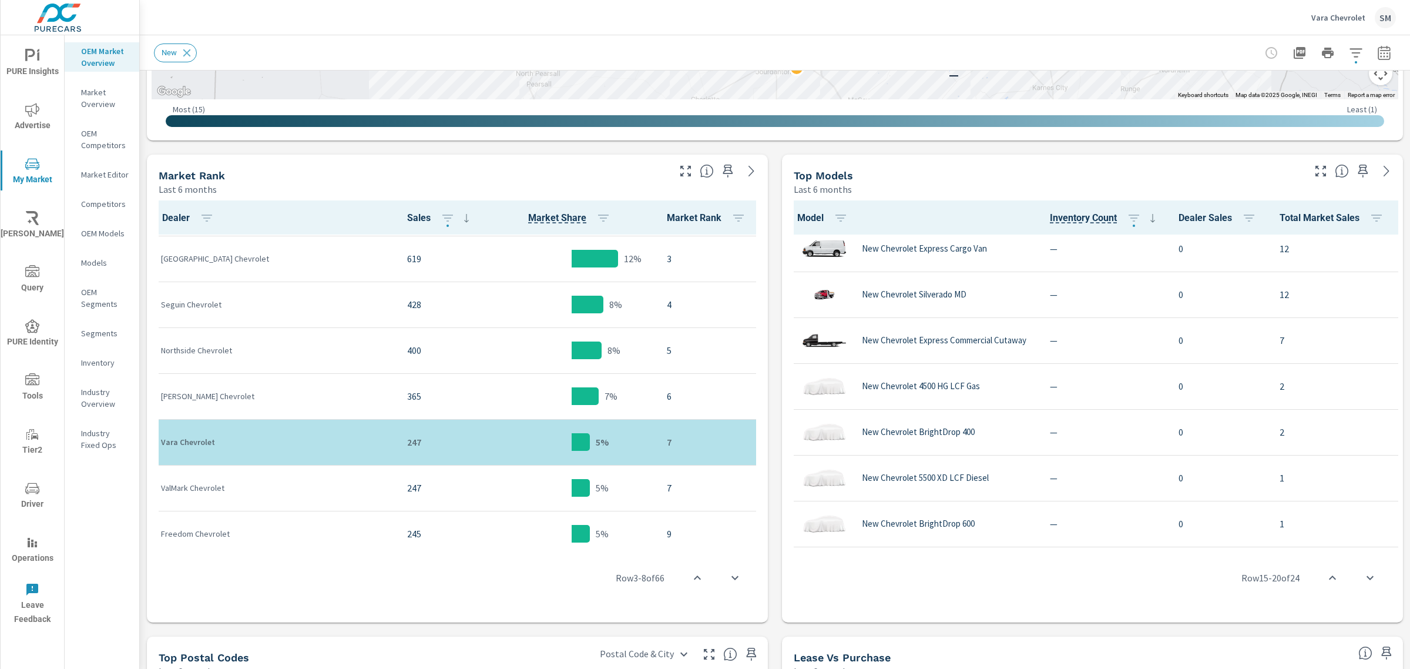
scroll to position [800, 0]
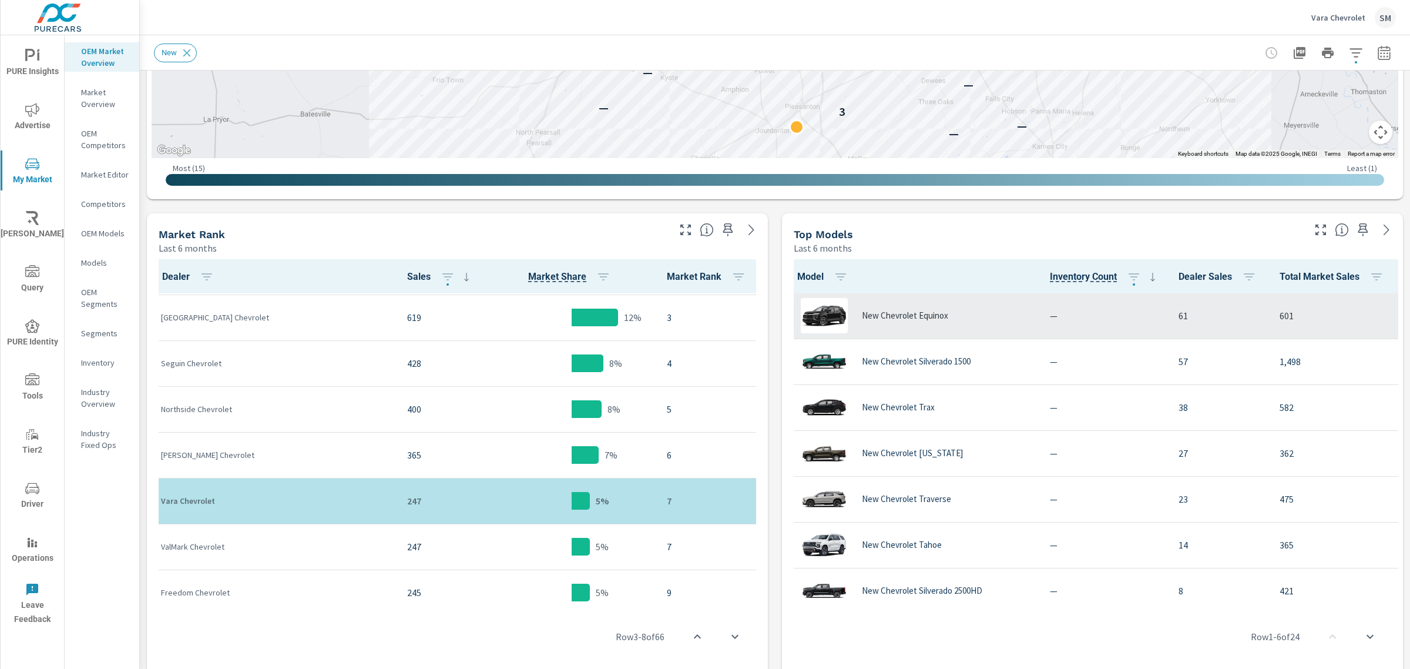
scroll to position [442, 0]
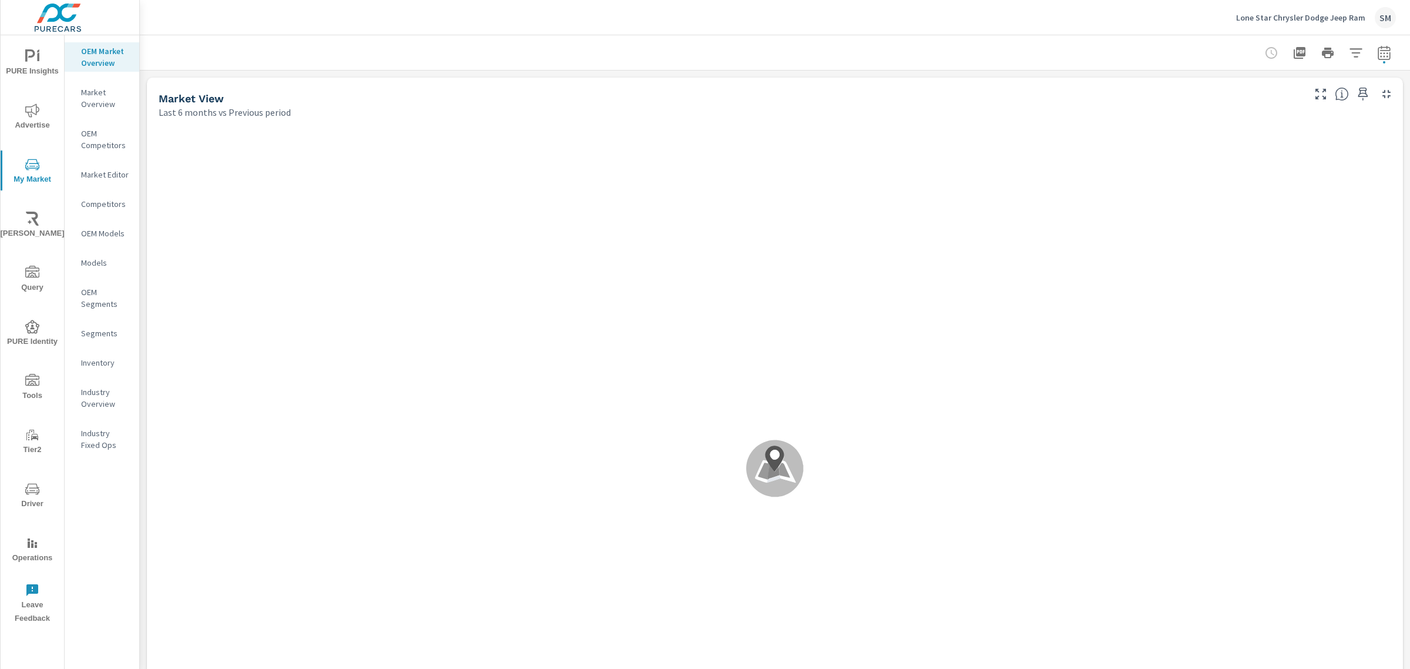
scroll to position [1, 0]
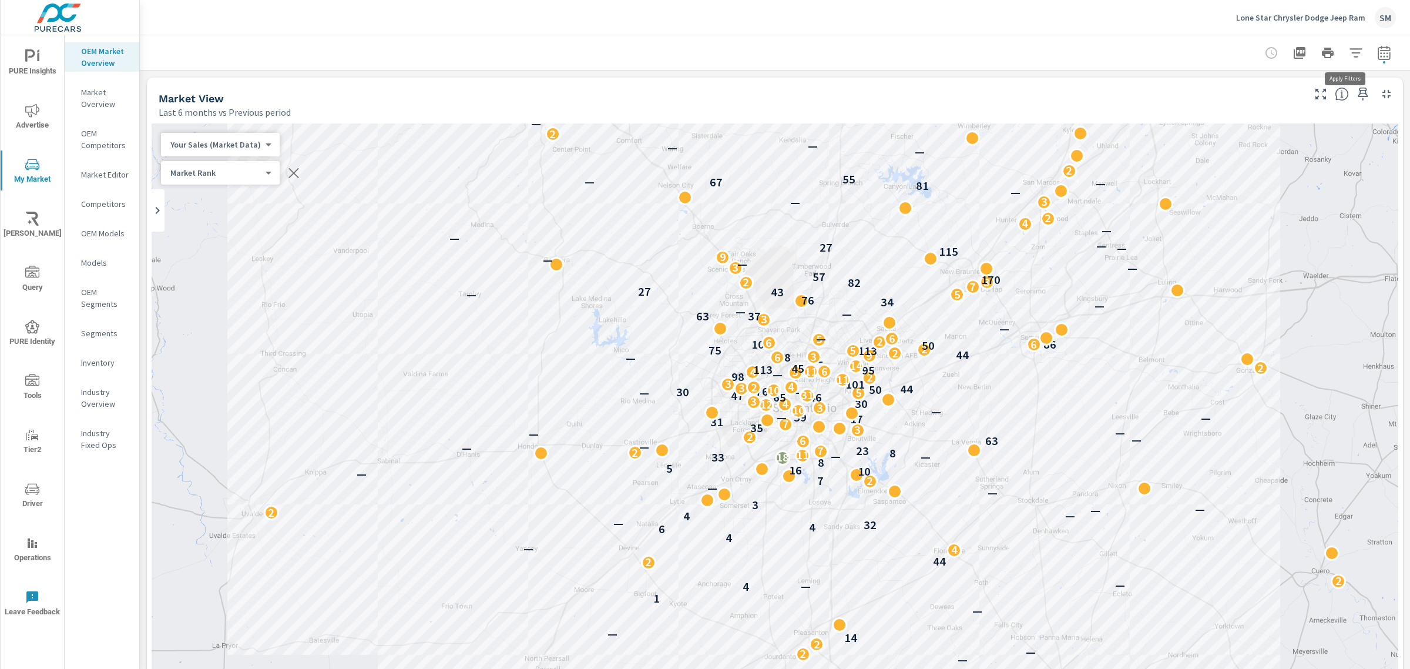
click at [1349, 48] on icon "button" at bounding box center [1356, 53] width 14 height 14
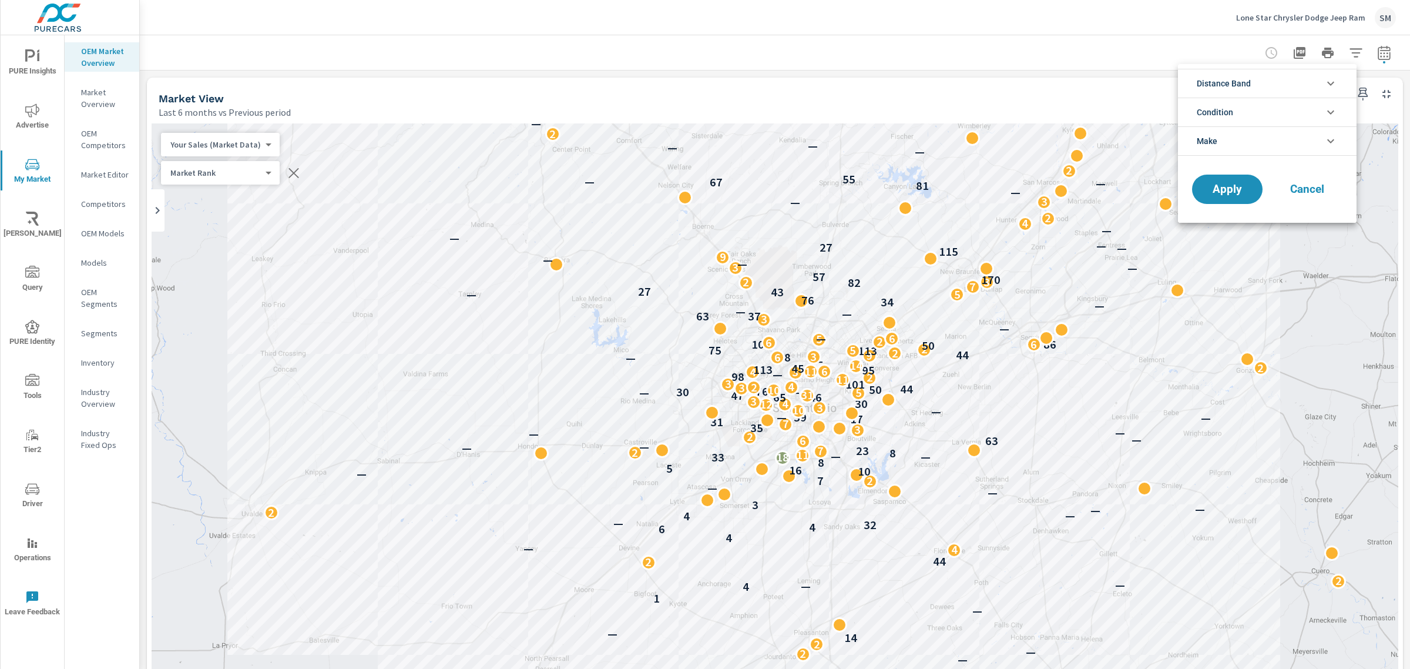
click at [1267, 79] on li "Distance Band" at bounding box center [1267, 83] width 179 height 29
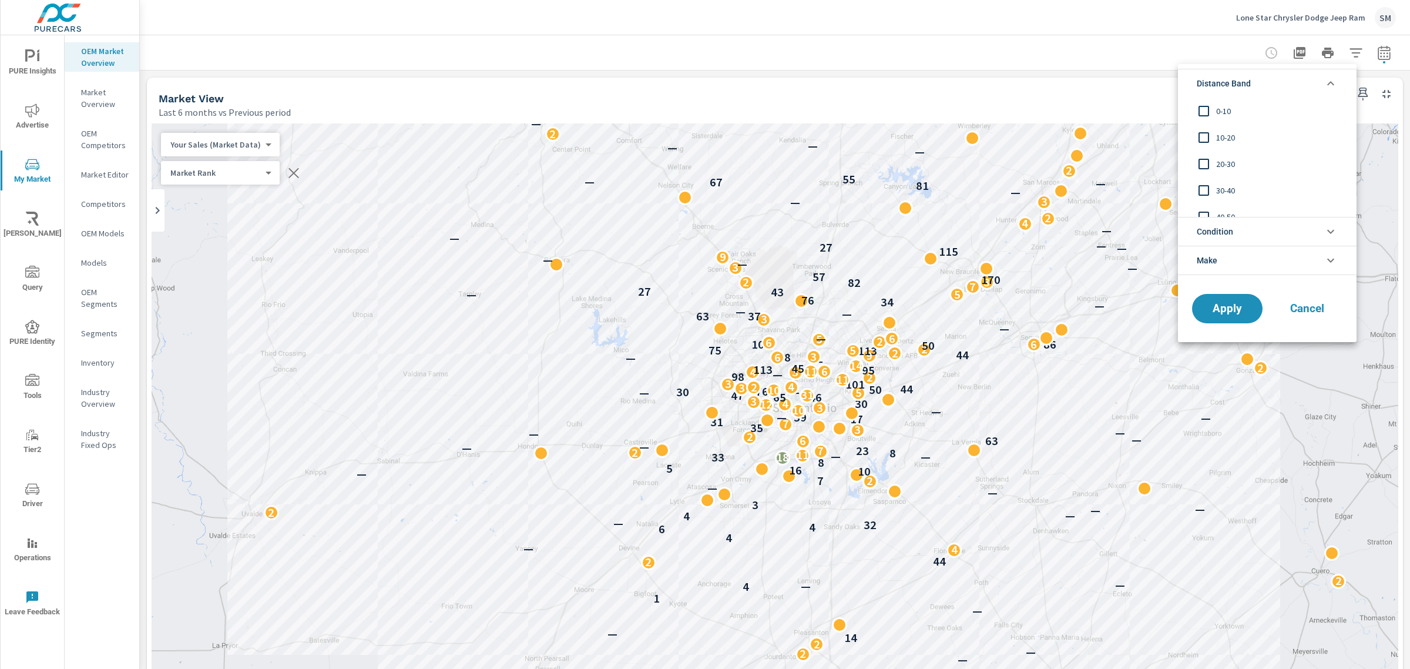
click at [1242, 233] on li "Condition" at bounding box center [1267, 231] width 179 height 29
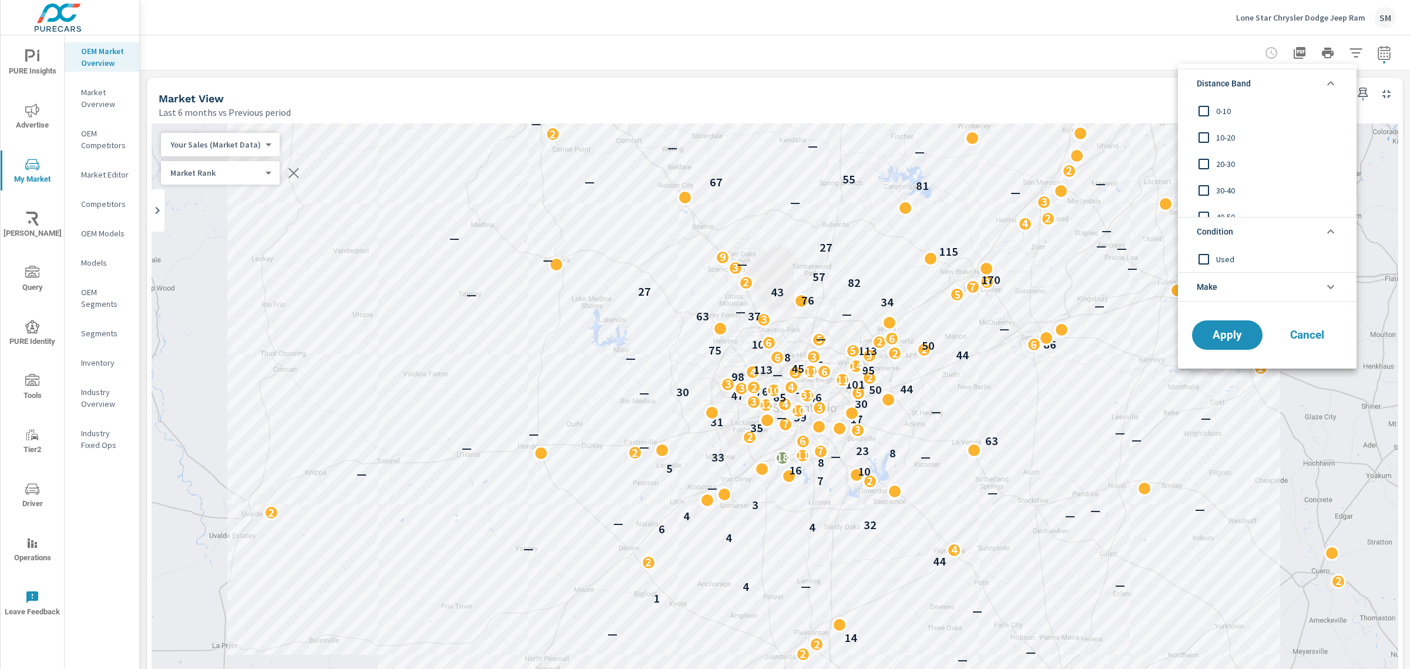
click at [1310, 339] on span "Cancel" at bounding box center [1307, 335] width 47 height 11
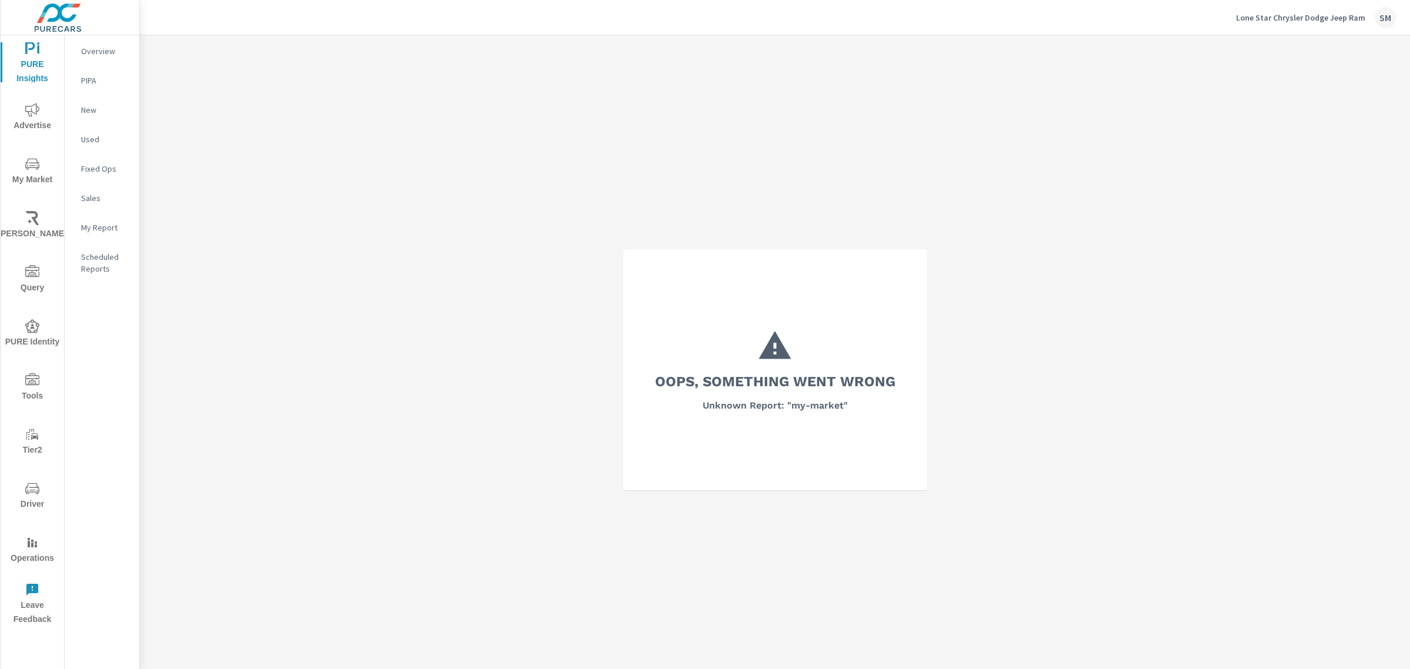
click at [97, 49] on p "Overview" at bounding box center [105, 51] width 49 height 12
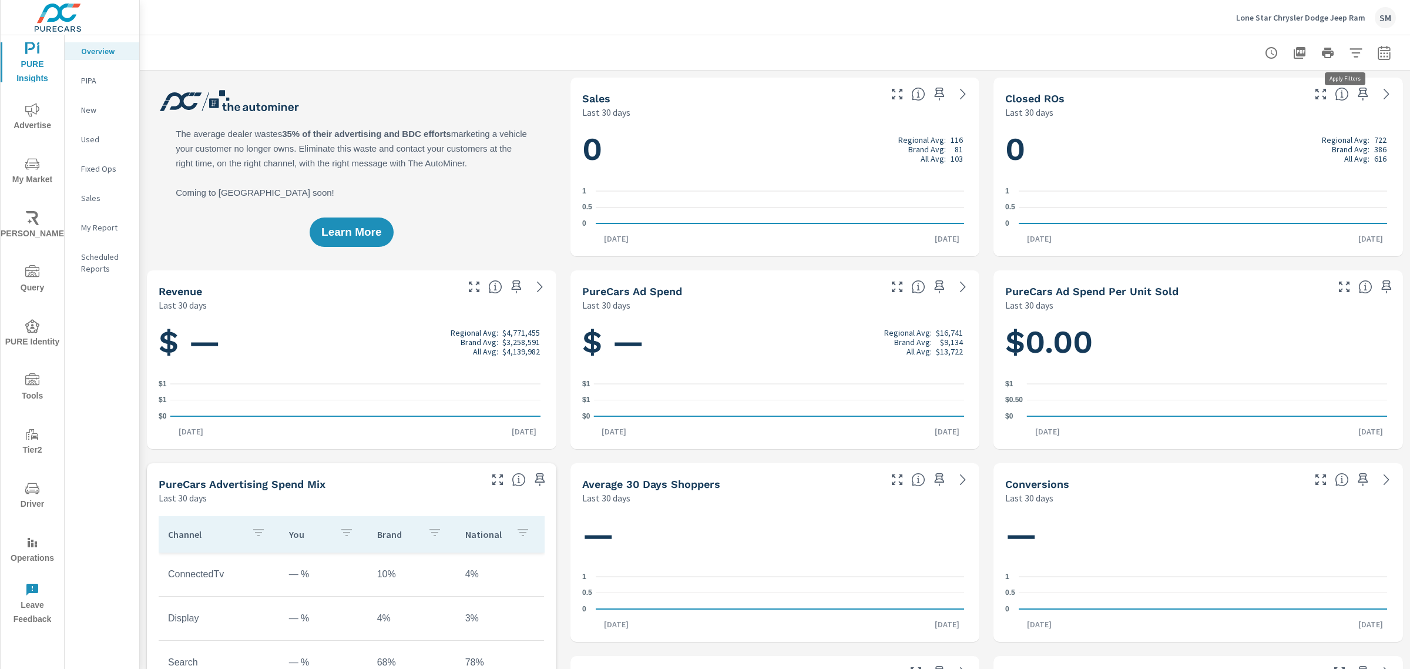
click at [1350, 53] on icon "button" at bounding box center [1356, 52] width 12 height 9
click at [1320, 89] on li "Condition" at bounding box center [1267, 83] width 179 height 29
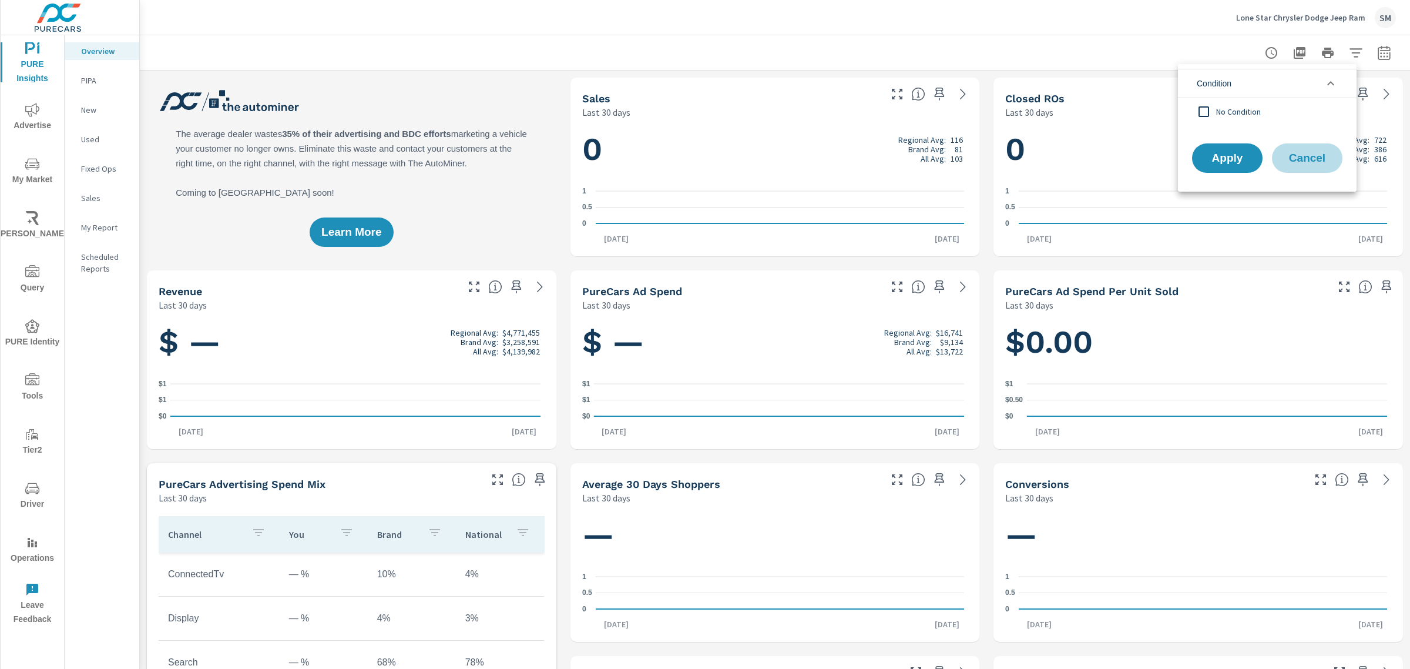
click at [1306, 166] on button "Cancel" at bounding box center [1307, 157] width 71 height 29
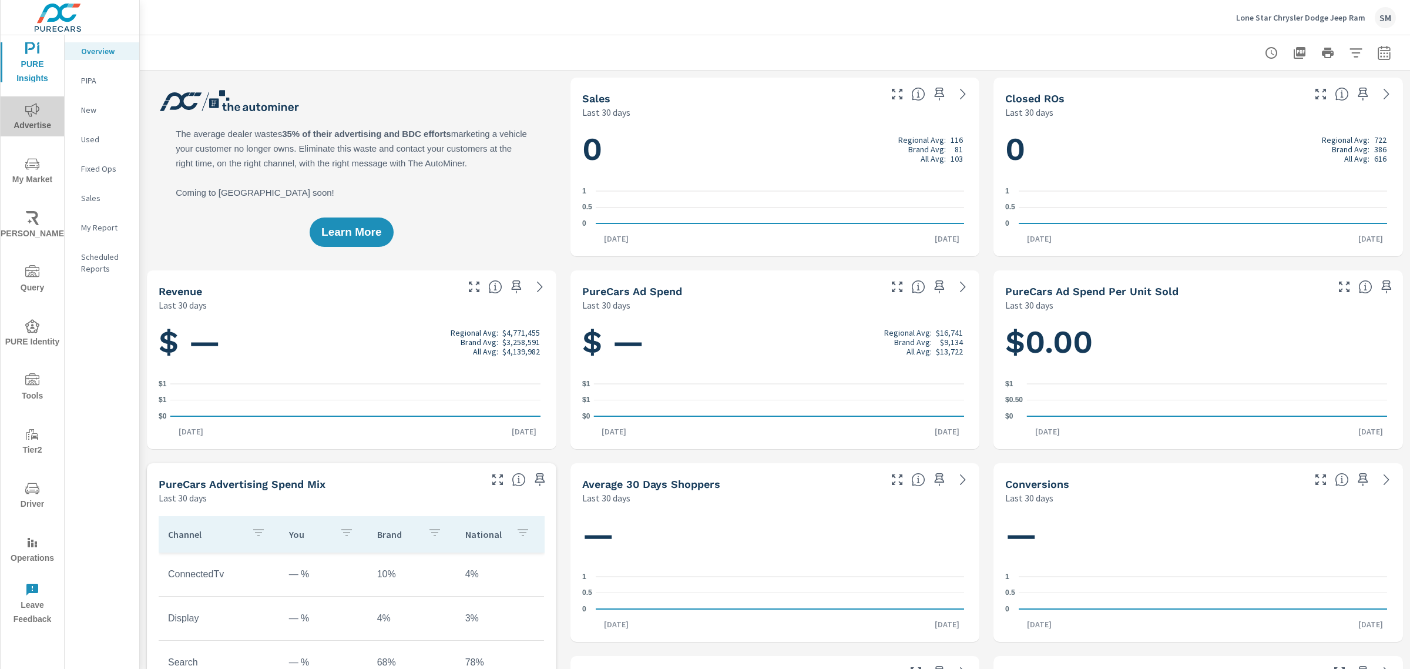
click at [28, 107] on icon "nav menu" at bounding box center [32, 110] width 14 height 14
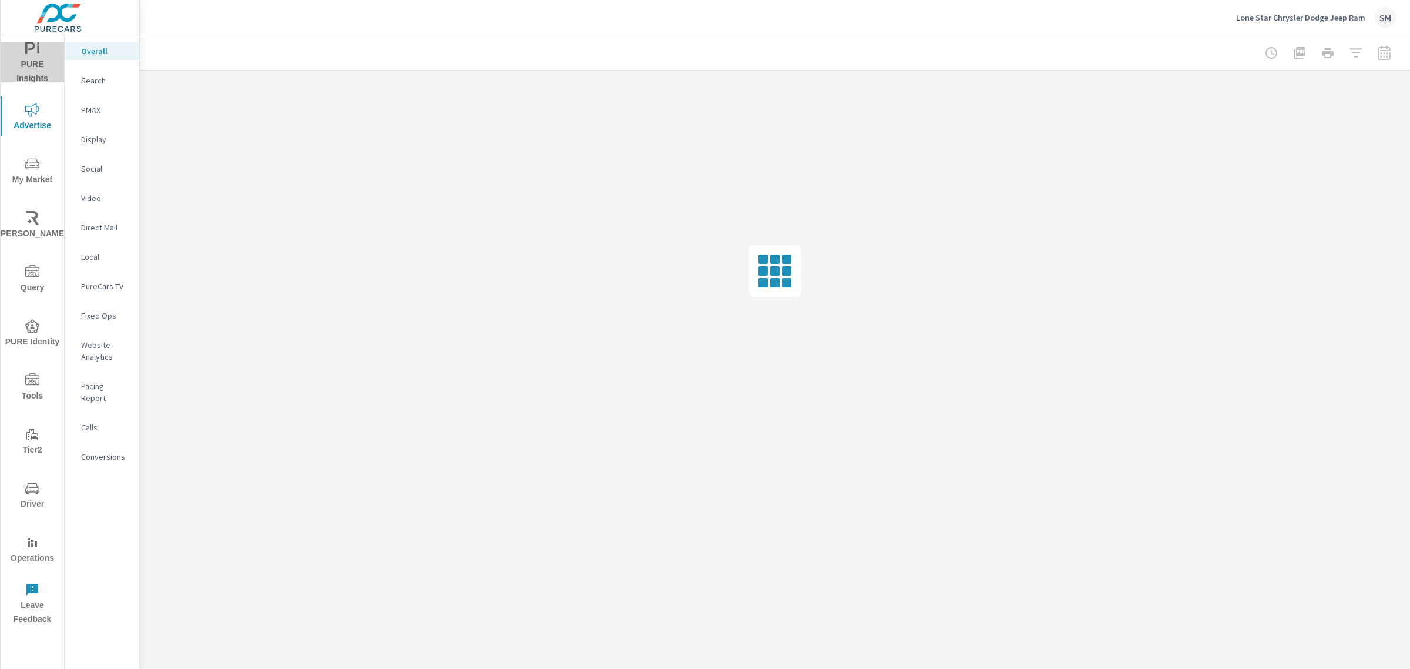
click at [28, 56] on icon "nav menu" at bounding box center [32, 49] width 14 height 14
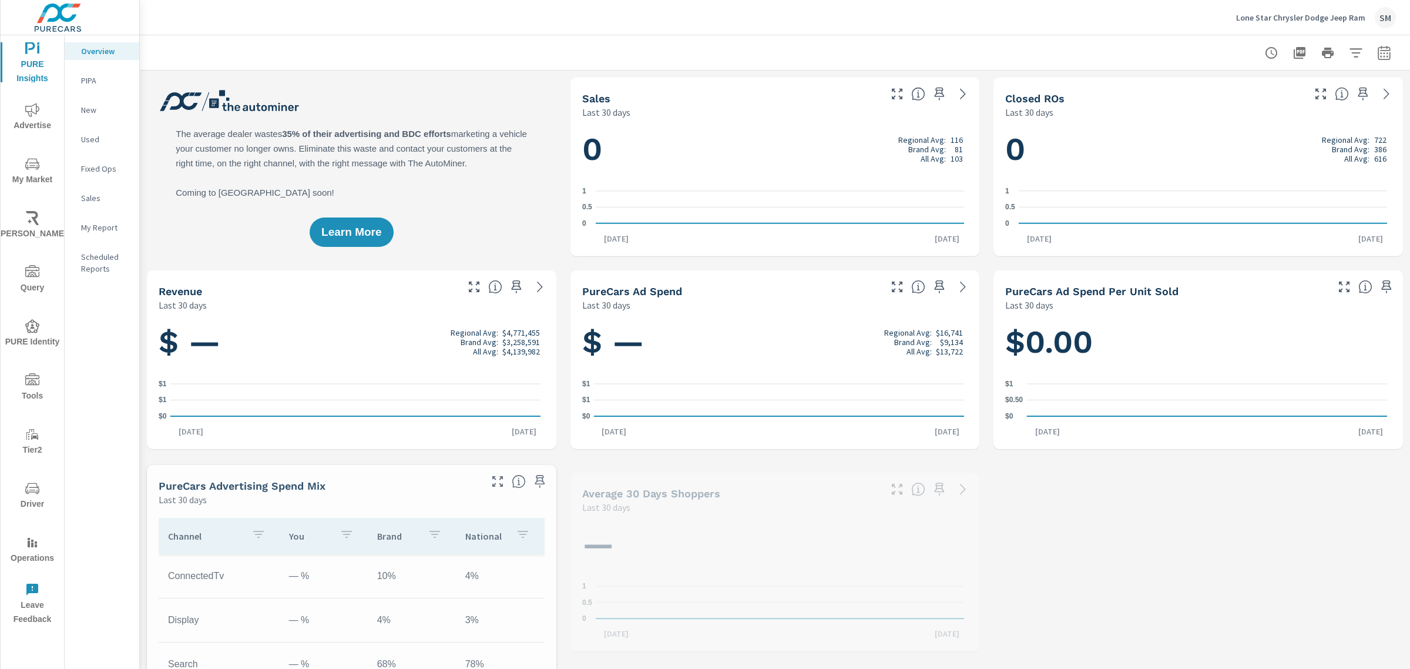
scroll to position [1, 0]
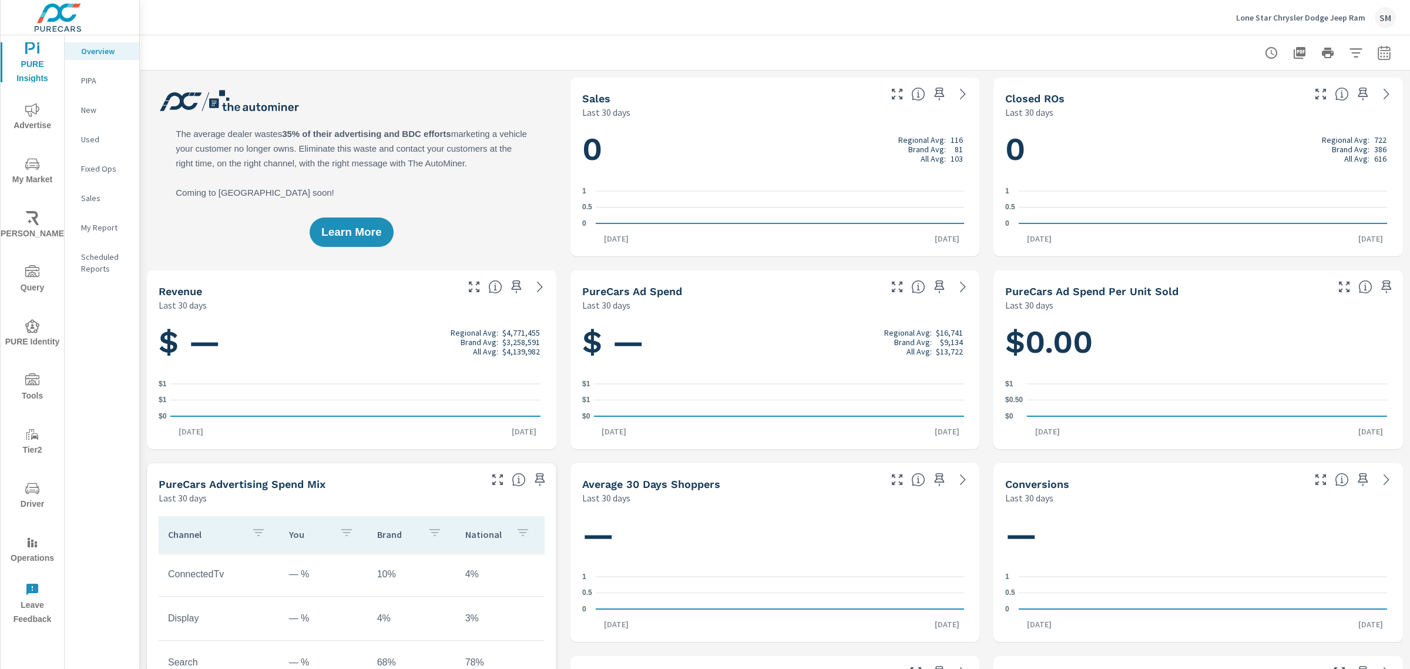
click at [29, 106] on icon "nav menu" at bounding box center [32, 110] width 14 height 14
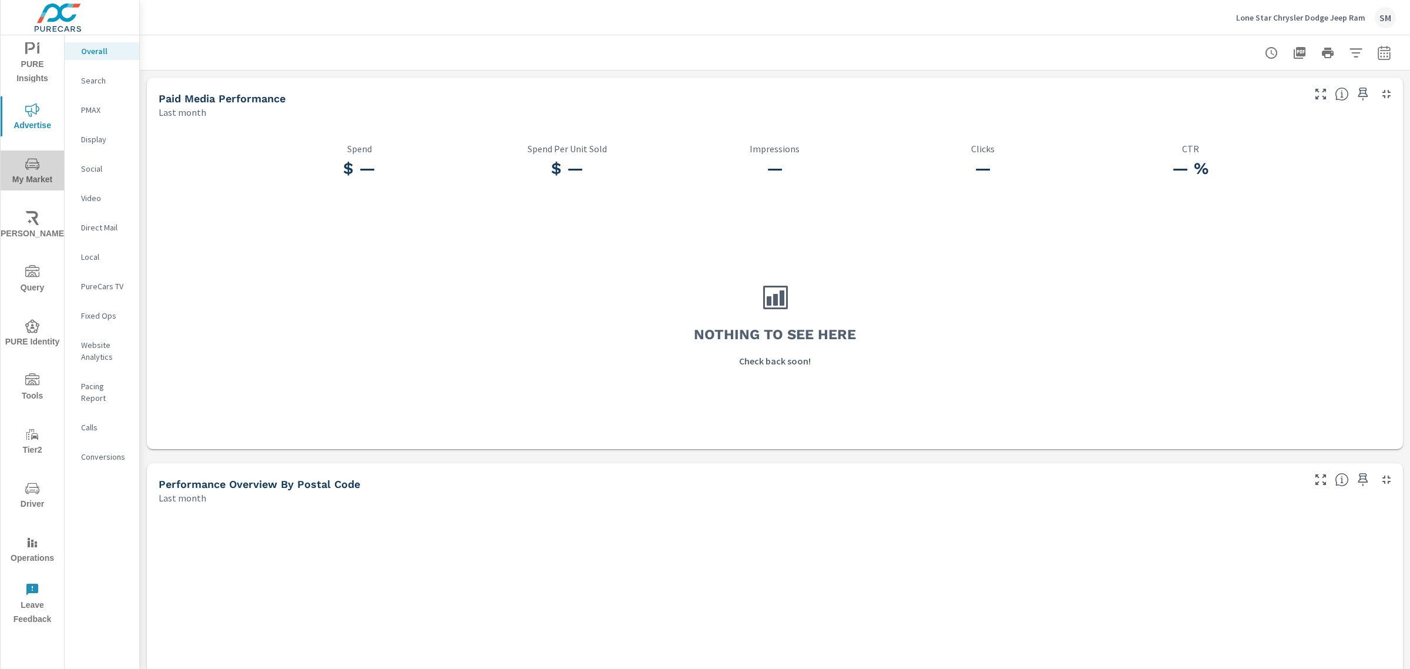
click at [38, 166] on icon "nav menu" at bounding box center [32, 164] width 14 height 14
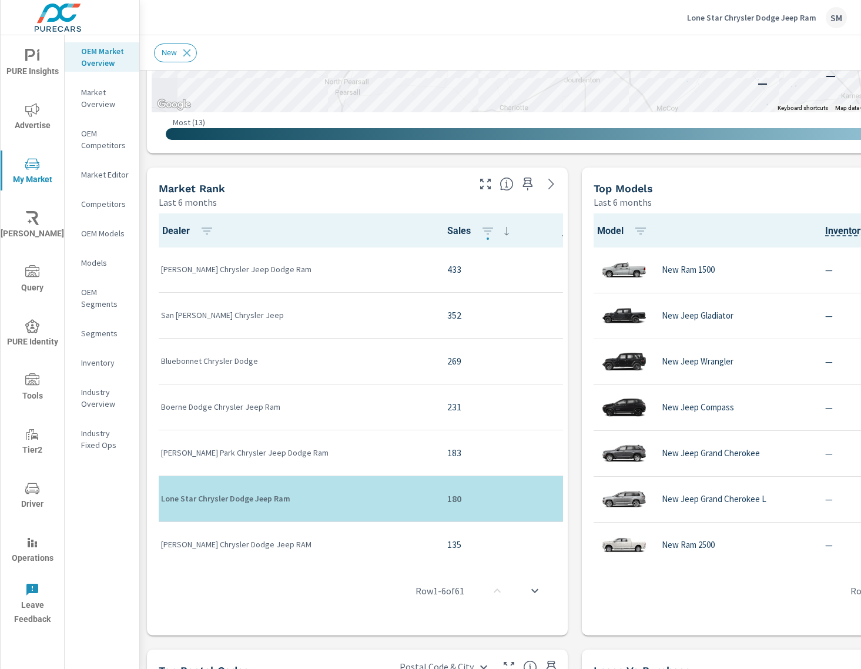
drag, startPoint x: 118, startPoint y: 0, endPoint x: 328, endPoint y: 21, distance: 210.8
click at [328, 21] on div "Lone Star Chrysler Dodge Jeep Ram SM" at bounding box center [500, 17] width 693 height 35
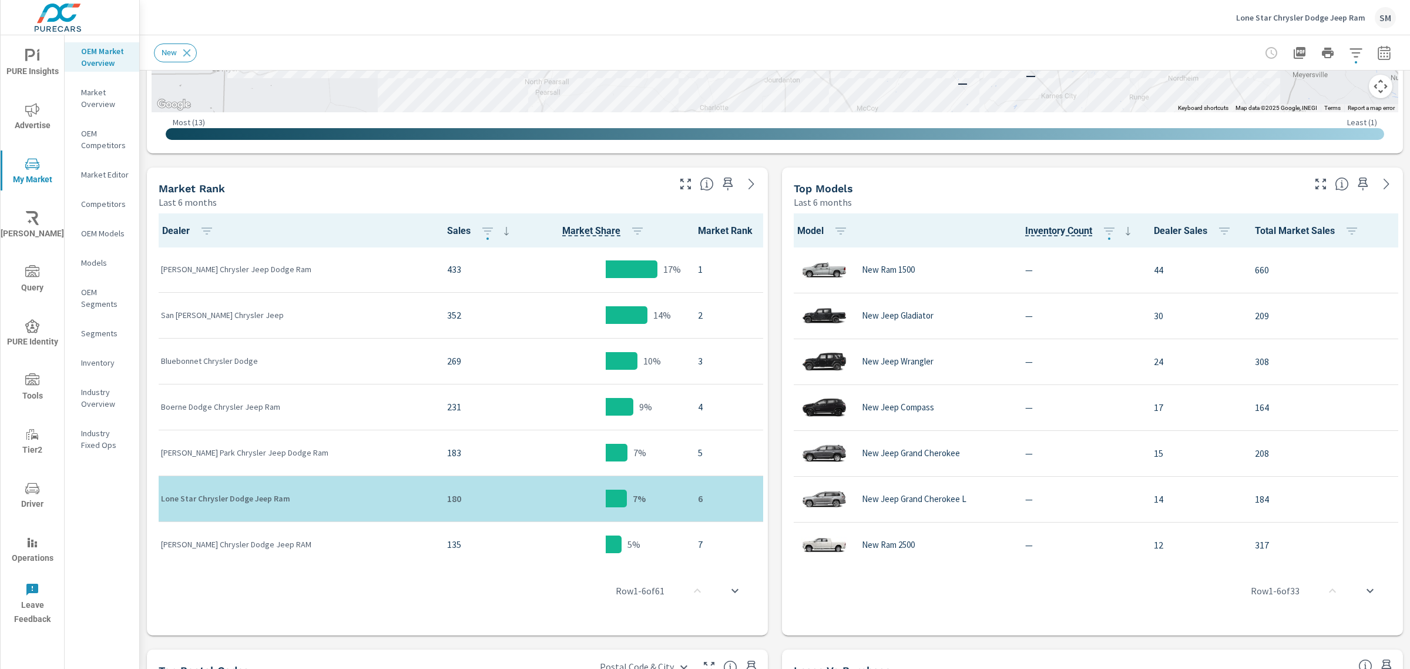
click at [661, 40] on div "New" at bounding box center [775, 52] width 1242 height 35
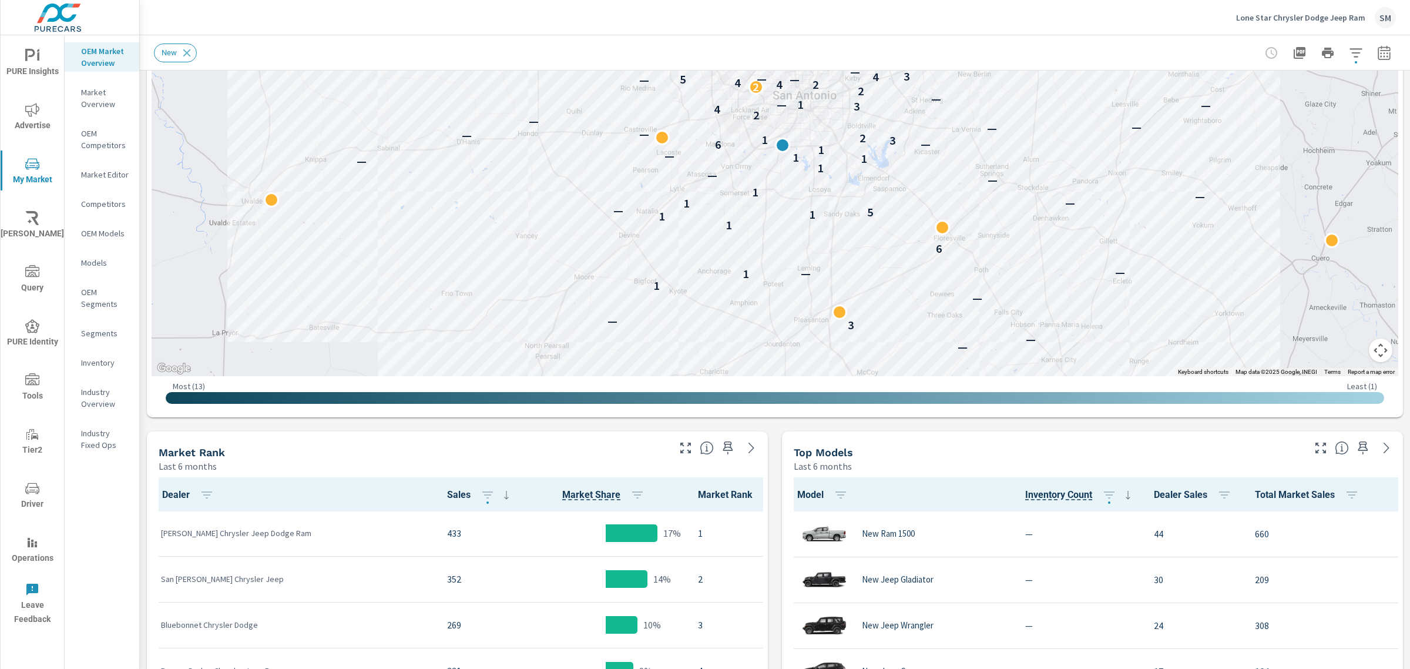
scroll to position [224, 0]
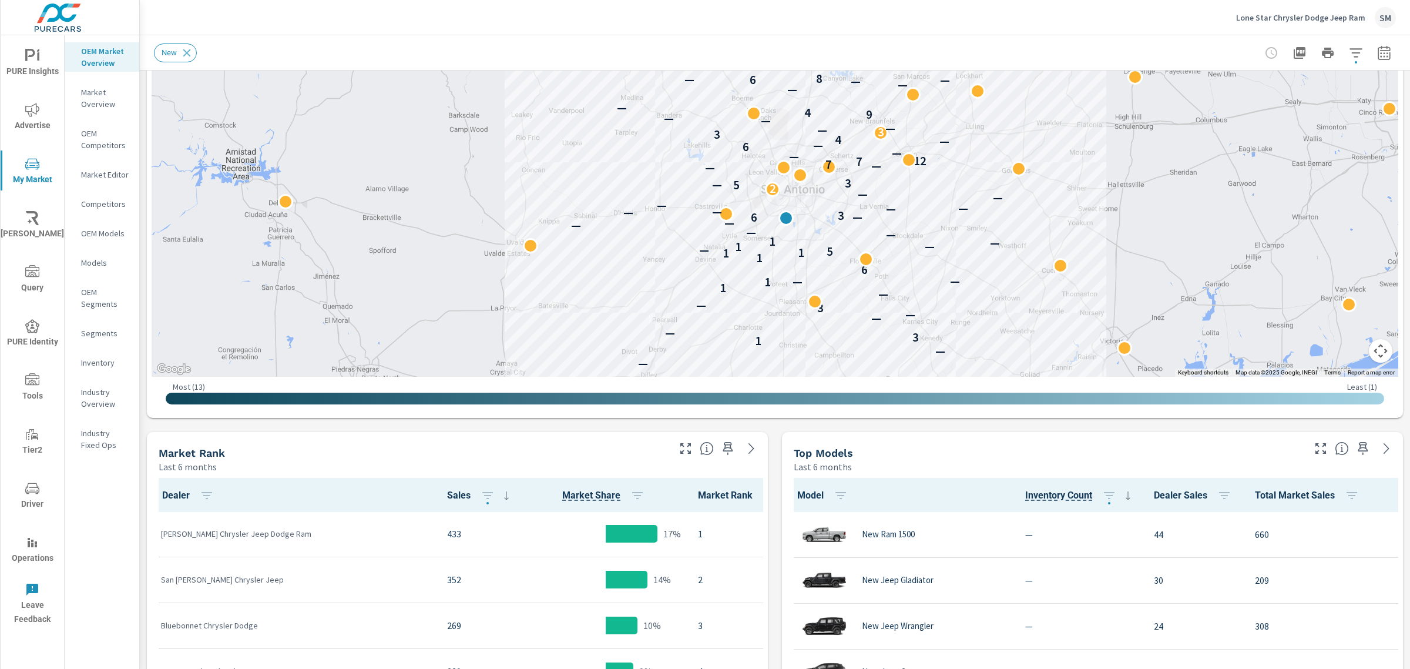
scroll to position [471, 0]
